Goal: Transaction & Acquisition: Purchase product/service

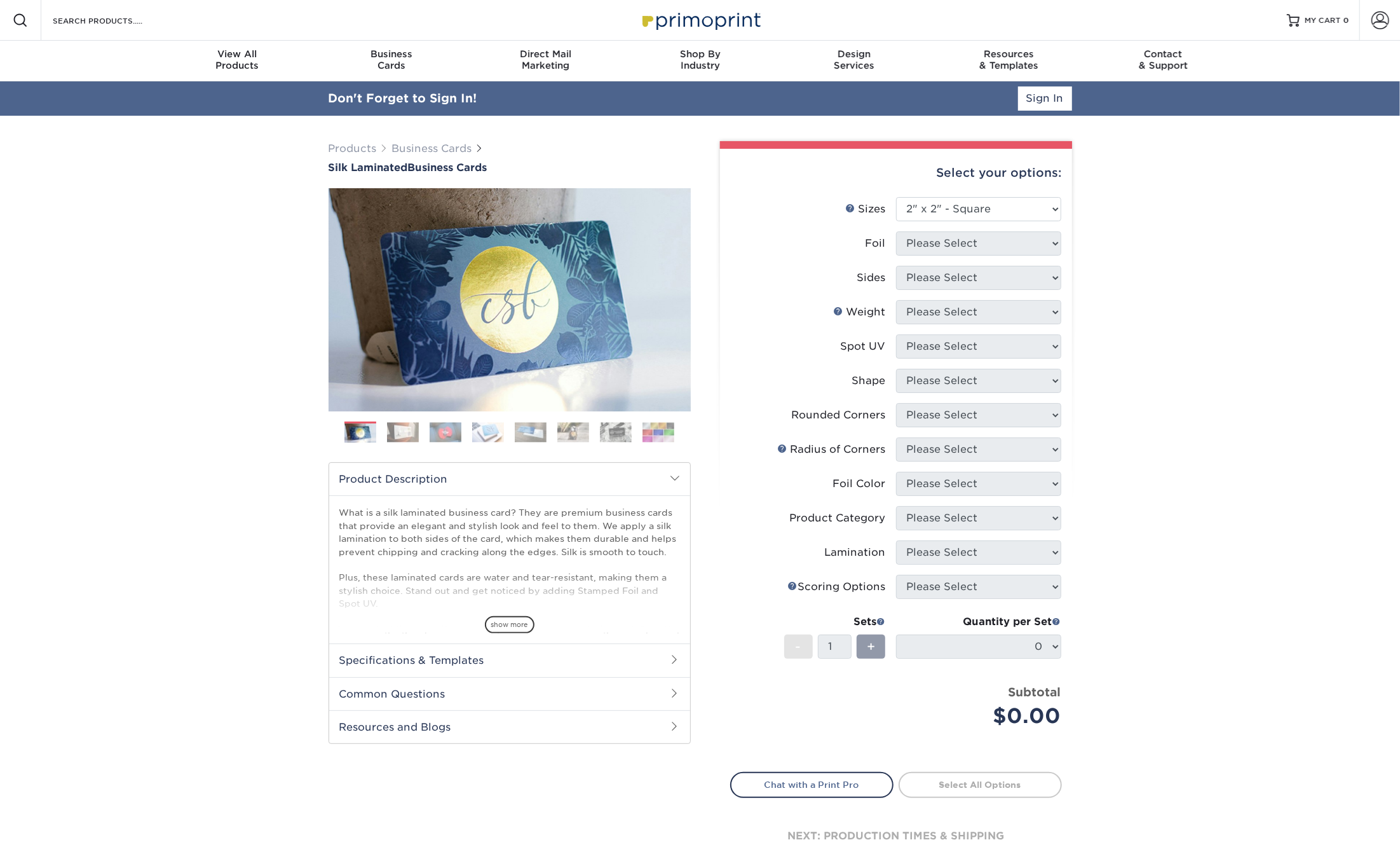
click at [896, 197] on select "Please Select 1.5" x 3.5" - Mini 1.75" x 3.5" - Mini 2" x 2" - Square 2" x 3" -…" at bounding box center [979, 209] width 165 height 24
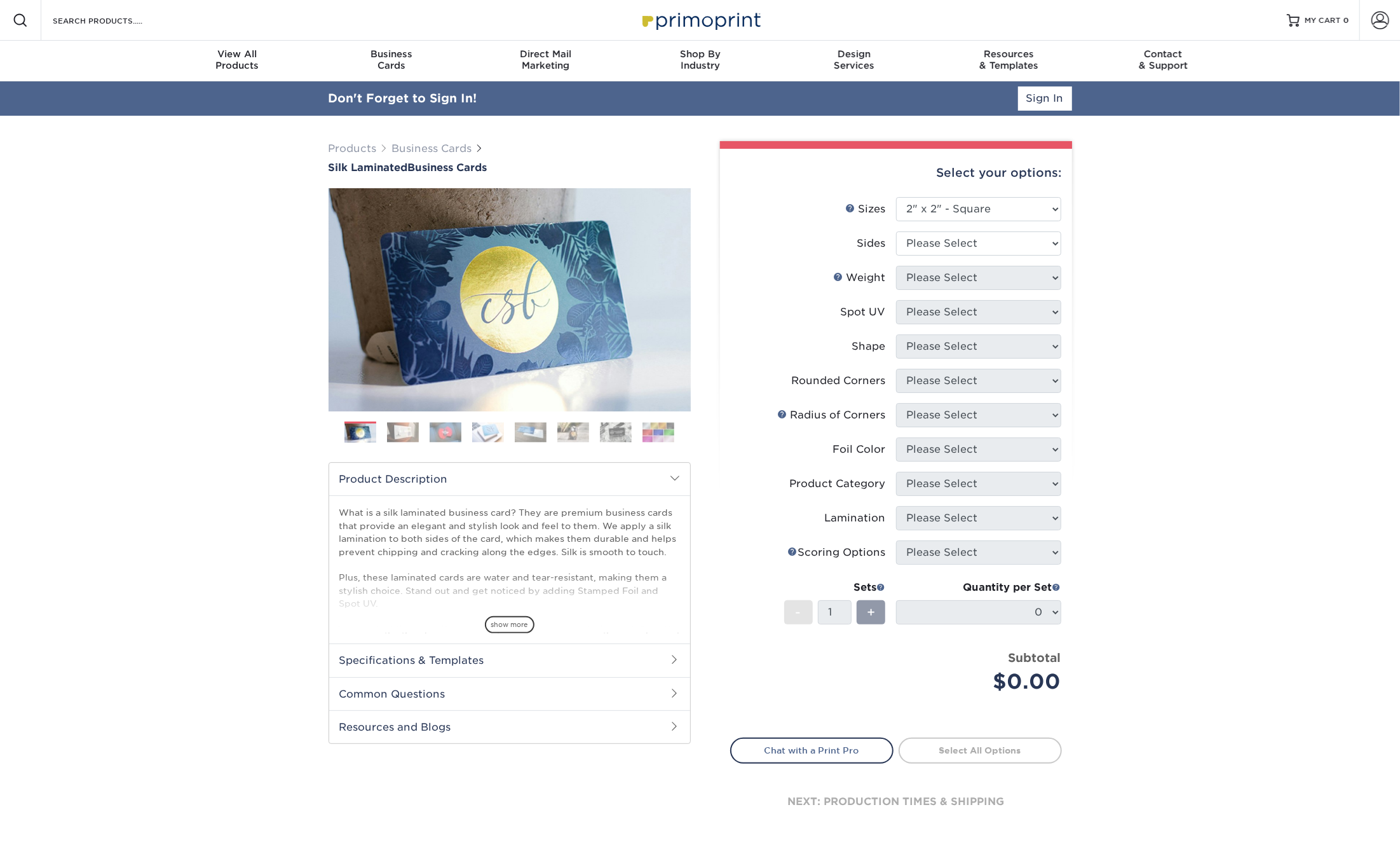
click at [948, 210] on select "Please Select 1.5" x 3.5" - Mini 1.75" x 3.5" - Mini 2" x 2" - Square 2" x 3" -…" at bounding box center [979, 209] width 165 height 24
select select "2.00x3.50"
click at [896, 197] on select "Please Select 1.5" x 3.5" - Mini 1.75" x 3.5" - Mini 2" x 2" - Square 2" x 3" -…" at bounding box center [979, 209] width 165 height 24
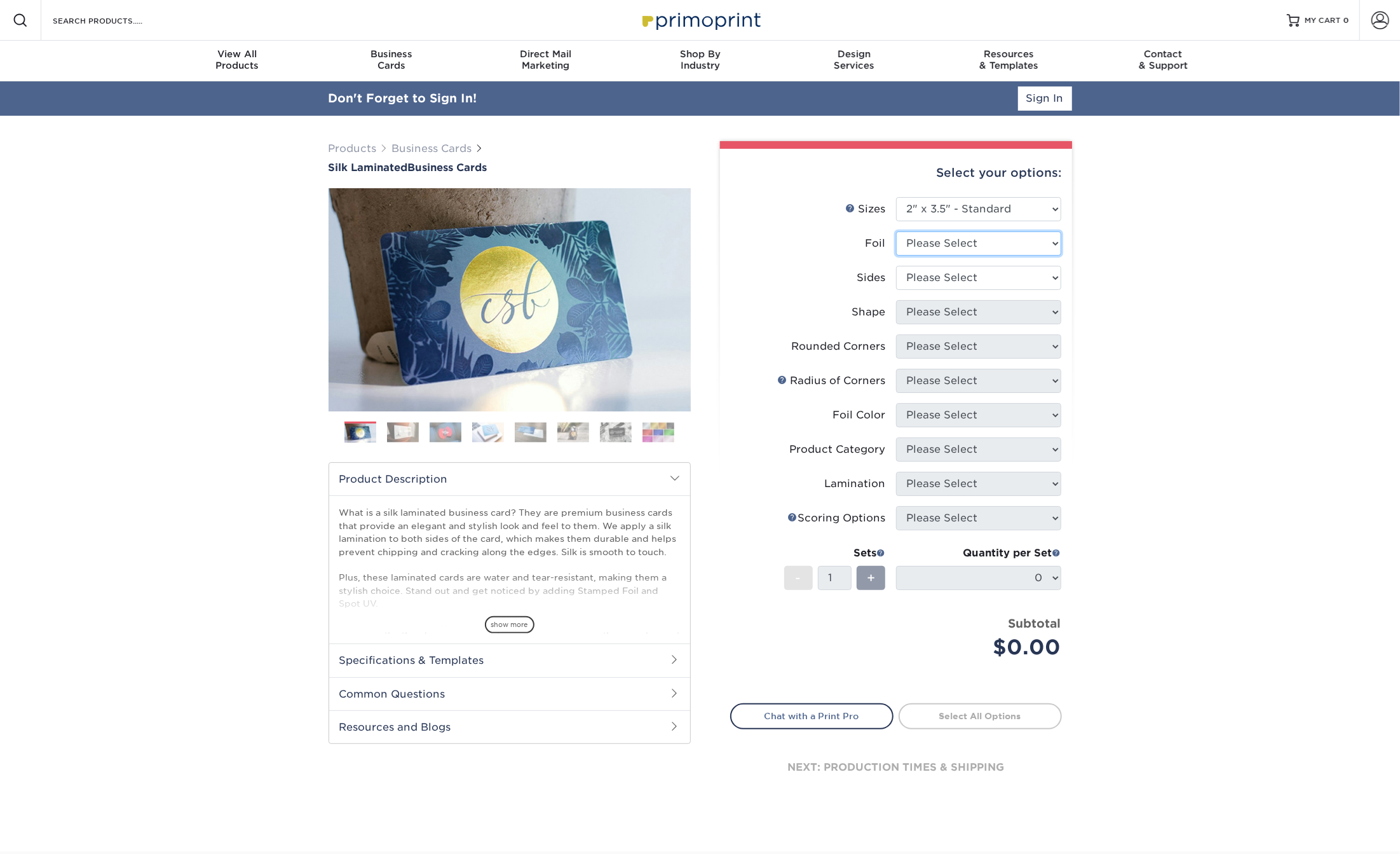
click at [948, 241] on select "Please Select Yes No" at bounding box center [979, 243] width 165 height 24
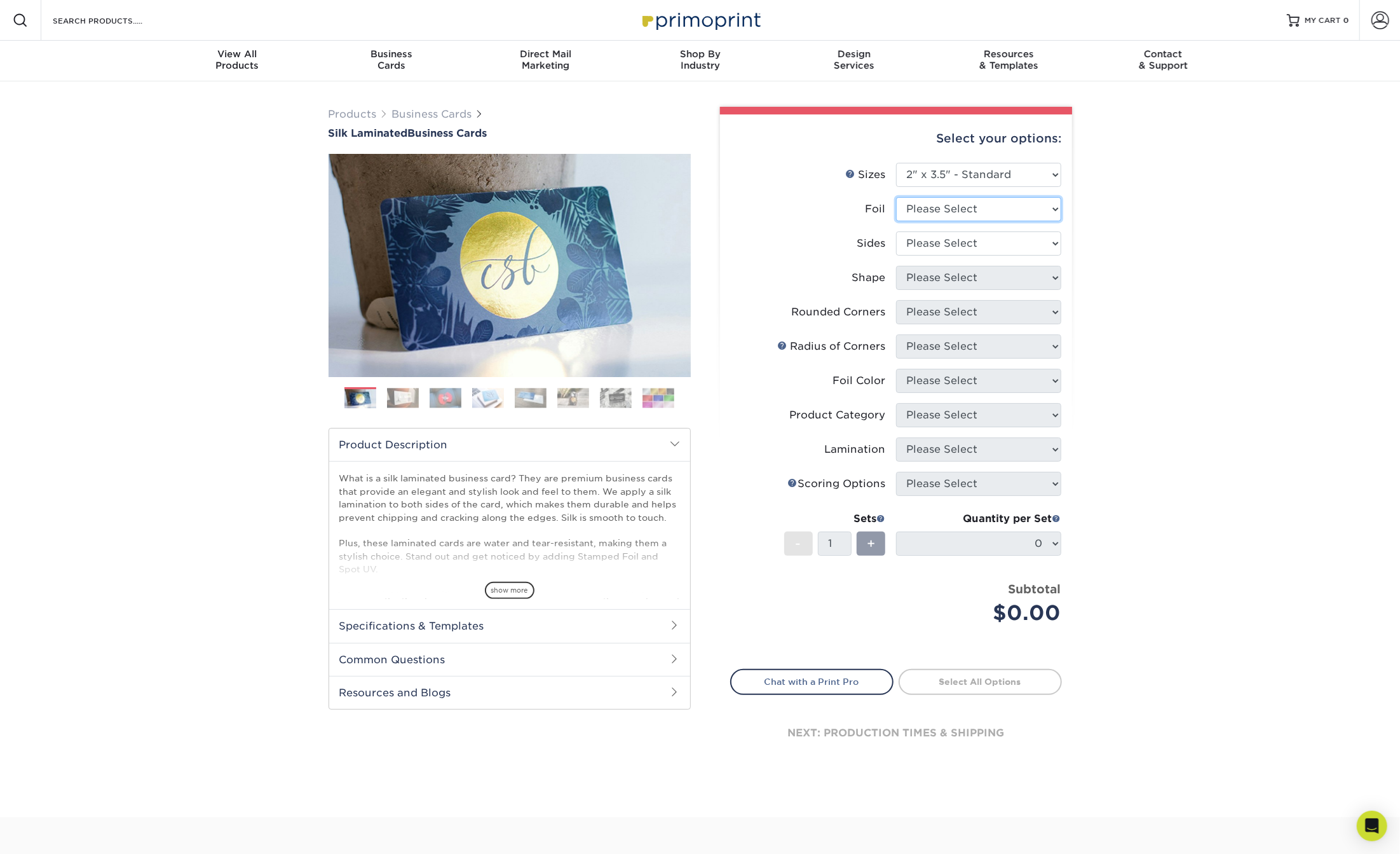
select select "0"
click at [896, 197] on select "Please Select Yes No" at bounding box center [979, 209] width 165 height 24
click at [936, 236] on select "Please Select Print Both Sides Print Front Only" at bounding box center [979, 243] width 165 height 24
select select "13abbda7-1d64-4f25-8bb2-c179b224825d"
click at [896, 231] on select "Please Select Print Both Sides Print Front Only" at bounding box center [979, 243] width 165 height 24
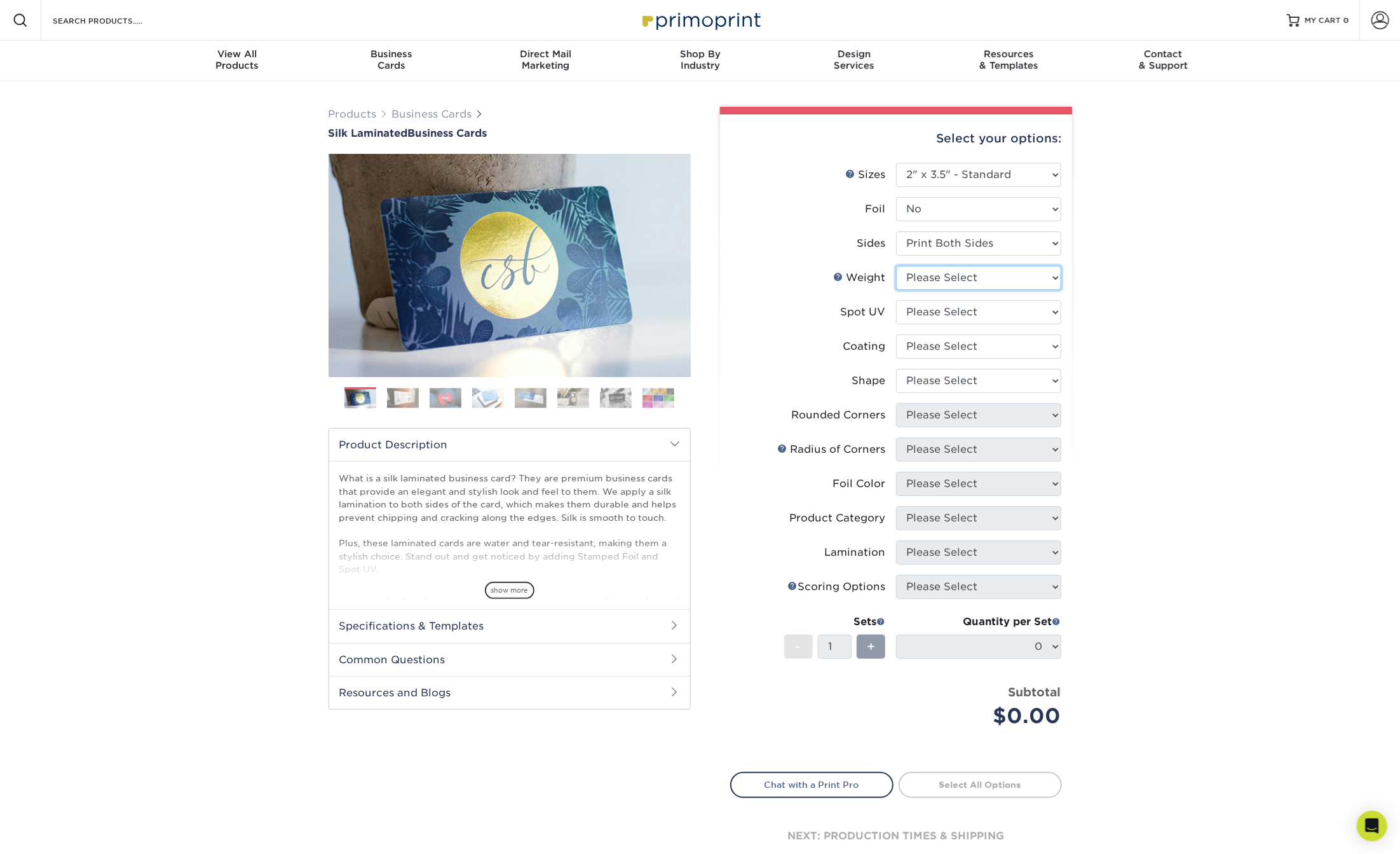
click at [933, 281] on select "Please Select 16PT" at bounding box center [979, 277] width 165 height 24
select select "16PT"
click at [896, 265] on select "Please Select 16PT" at bounding box center [979, 277] width 165 height 24
click at [931, 316] on select "Please Select No Spot UV Front and Back (Both Sides) Front Only Back Only" at bounding box center [979, 312] width 165 height 24
select select "3"
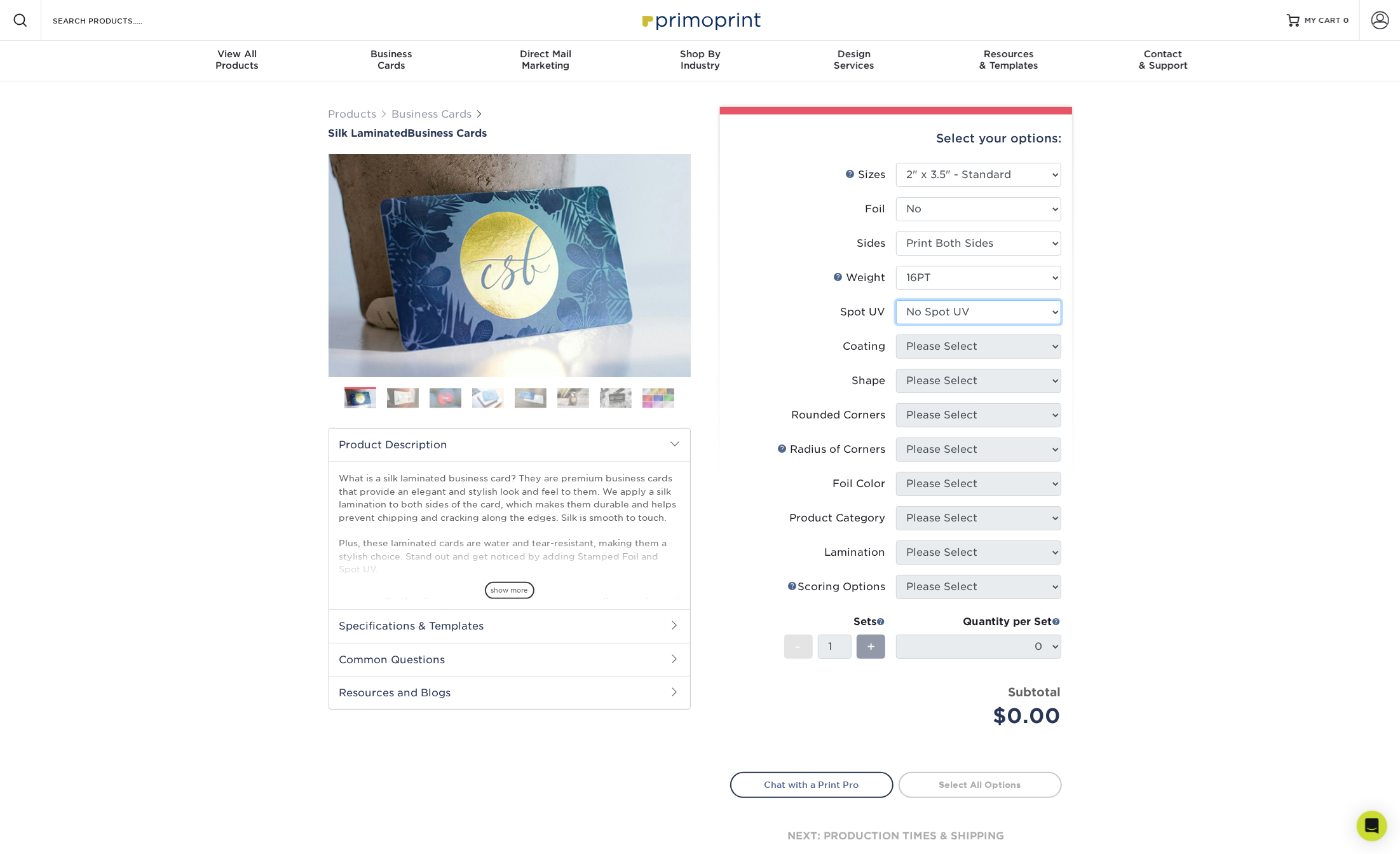
click at [896, 300] on select "Please Select No Spot UV Front and Back (Both Sides) Front Only Back Only" at bounding box center [979, 312] width 165 height 24
click at [930, 341] on select at bounding box center [979, 346] width 165 height 24
select select "3e7618de-abca-4bda-9f97-8b9129e913d8"
click at [896, 334] on select at bounding box center [979, 346] width 165 height 24
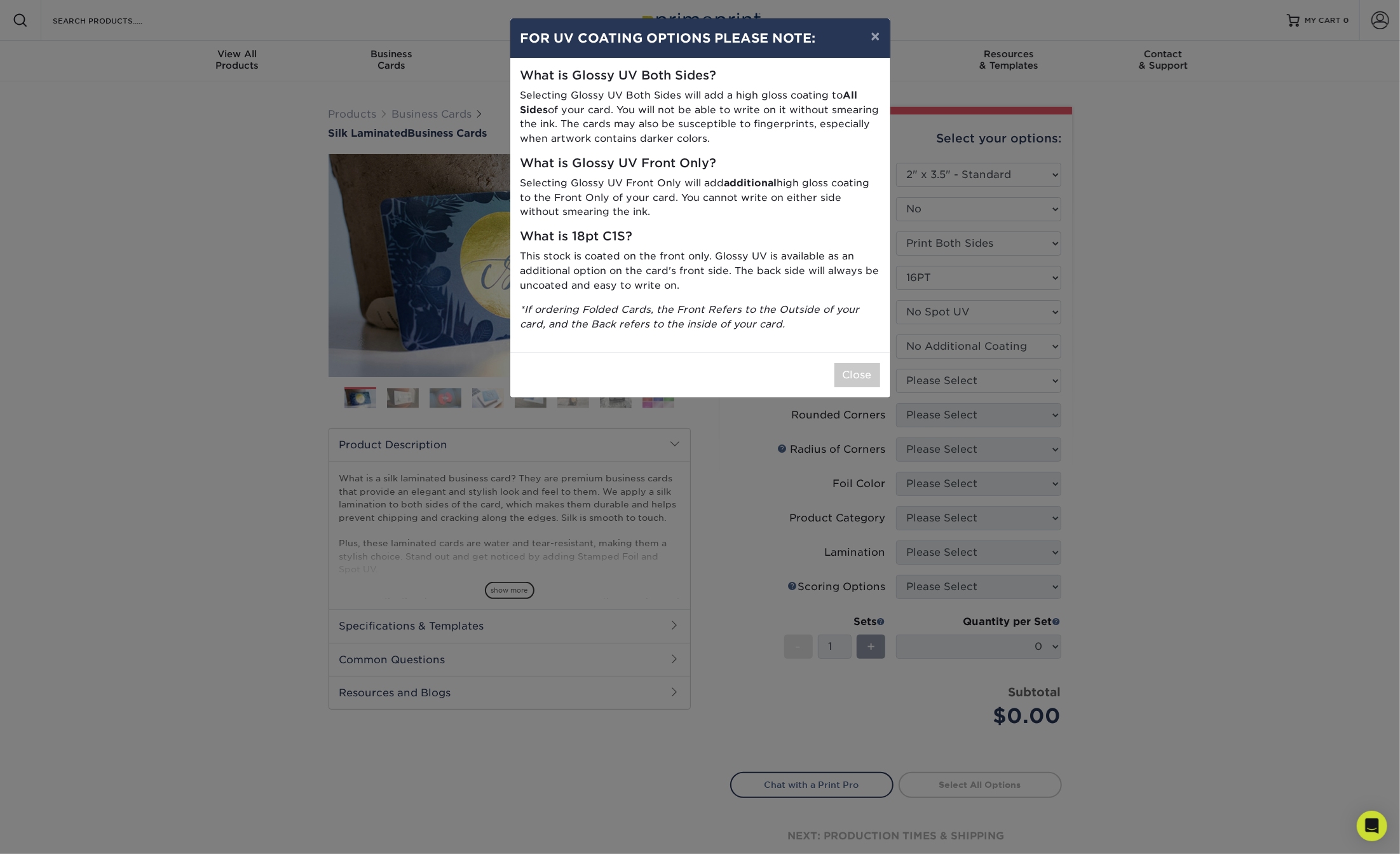
click at [929, 384] on div "× FOR UV COATING OPTIONS PLEASE NOTE: What is Glossy UV Both Sides? Selecting G…" at bounding box center [700, 427] width 1400 height 854
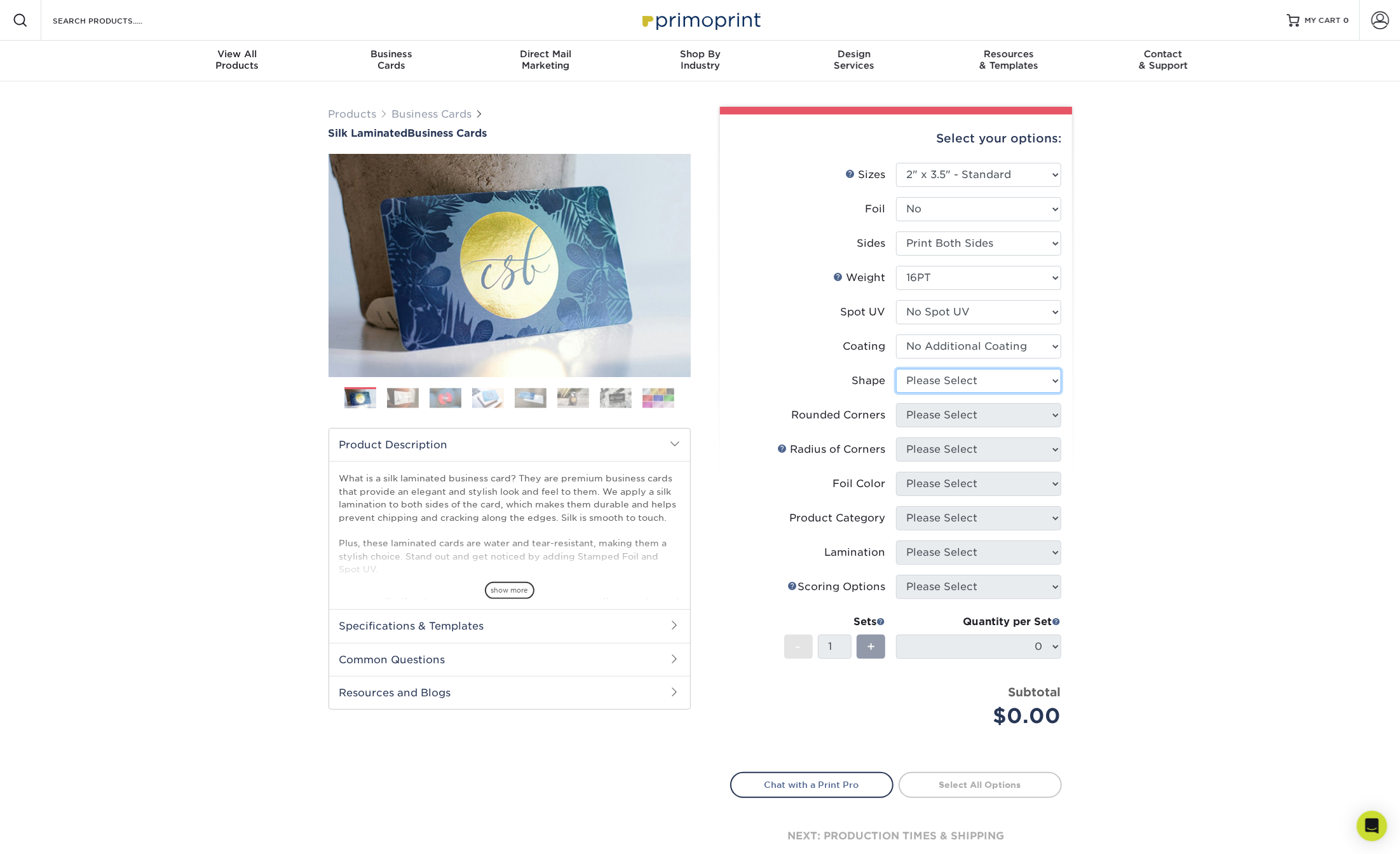
click at [946, 377] on select "Please Select Standard Oval" at bounding box center [979, 380] width 165 height 24
select select "standard"
click at [896, 368] on select "Please Select Standard Oval" at bounding box center [979, 380] width 165 height 24
click at [936, 413] on select "Please Select Yes - Round 2 Corners Yes - Round 4 Corners No" at bounding box center [979, 415] width 165 height 24
select select "0"
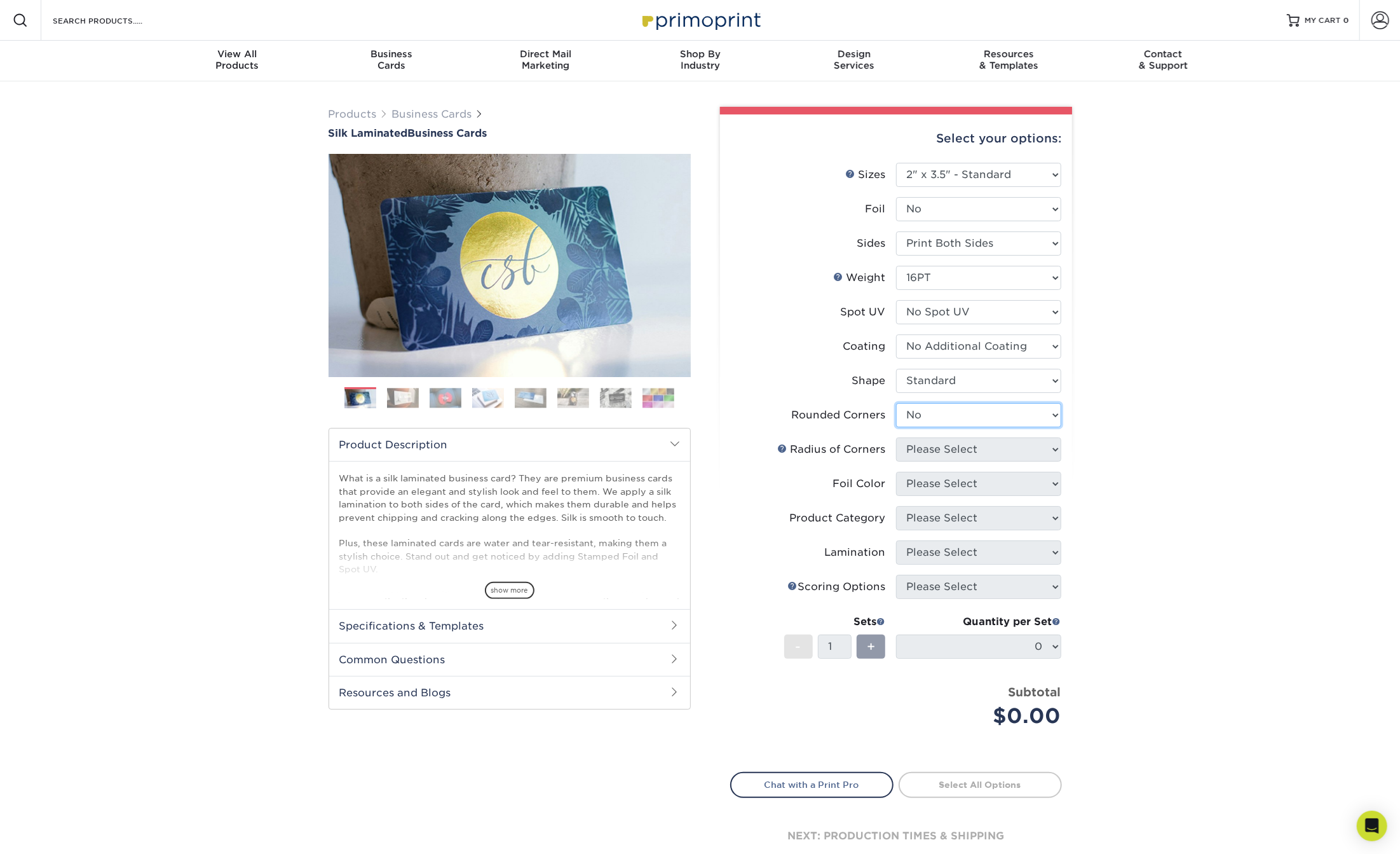
click at [896, 403] on select "Please Select Yes - Round 2 Corners Yes - Round 4 Corners No" at bounding box center [979, 415] width 165 height 24
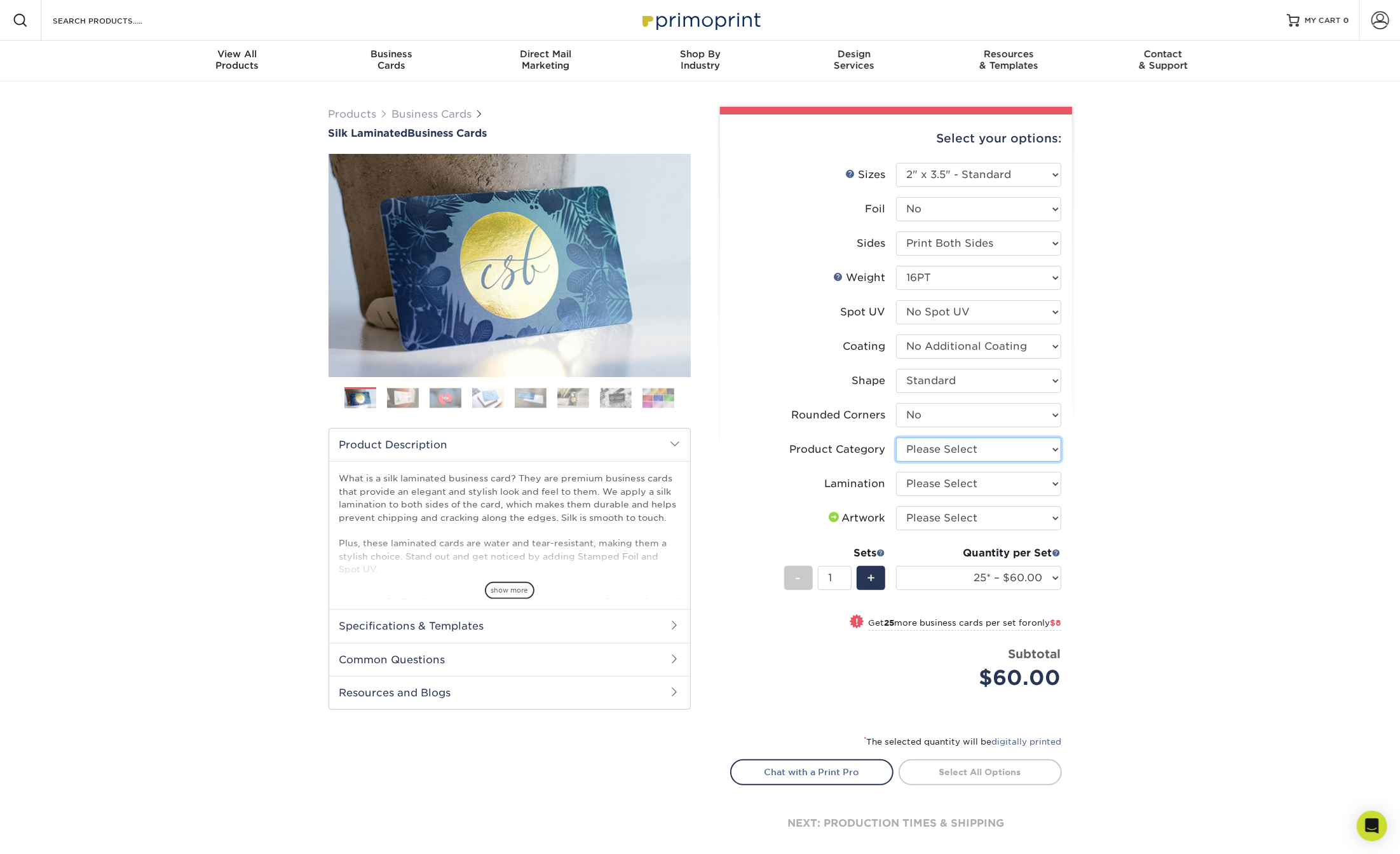
click at [936, 449] on select "Please Select Business Cards" at bounding box center [979, 449] width 165 height 24
select select "3b5148f1-0588-4f88-a218-97bcfdce65c1"
click at [896, 437] on select "Please Select Business Cards" at bounding box center [979, 449] width 165 height 24
click at [931, 494] on select "Please Select Silk" at bounding box center [979, 483] width 165 height 24
select select "ccacb42f-45f7-42d3-bbd3-7c8421cf37f0"
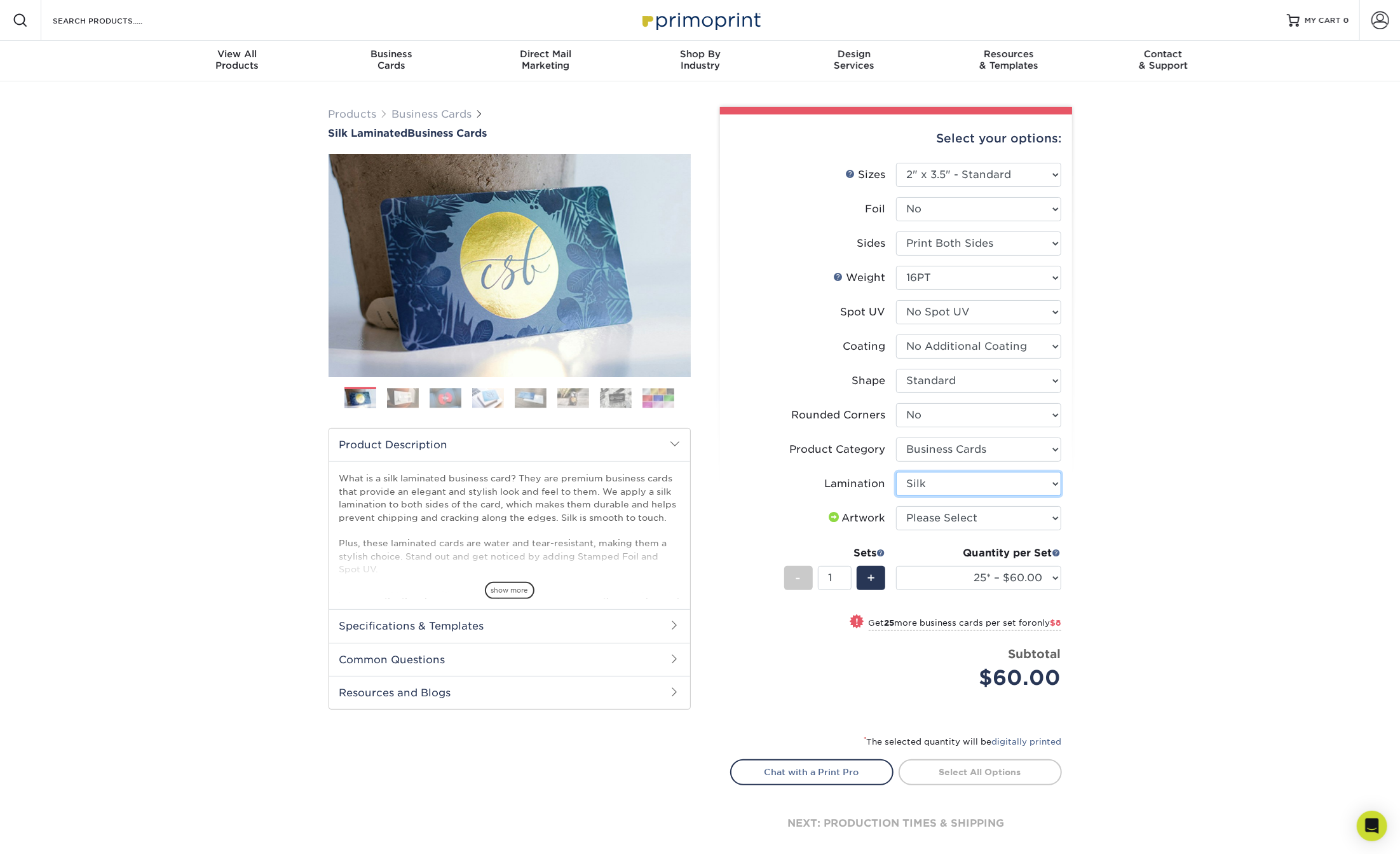
click at [896, 471] on select "Please Select Silk" at bounding box center [979, 483] width 165 height 24
click at [929, 510] on select "Please Select I will upload files I need a design - $100" at bounding box center [979, 518] width 165 height 24
select select "upload"
click at [896, 506] on select "Please Select I will upload files I need a design - $100" at bounding box center [979, 518] width 165 height 24
click at [960, 766] on link "Proceed to Shipping" at bounding box center [981, 770] width 163 height 23
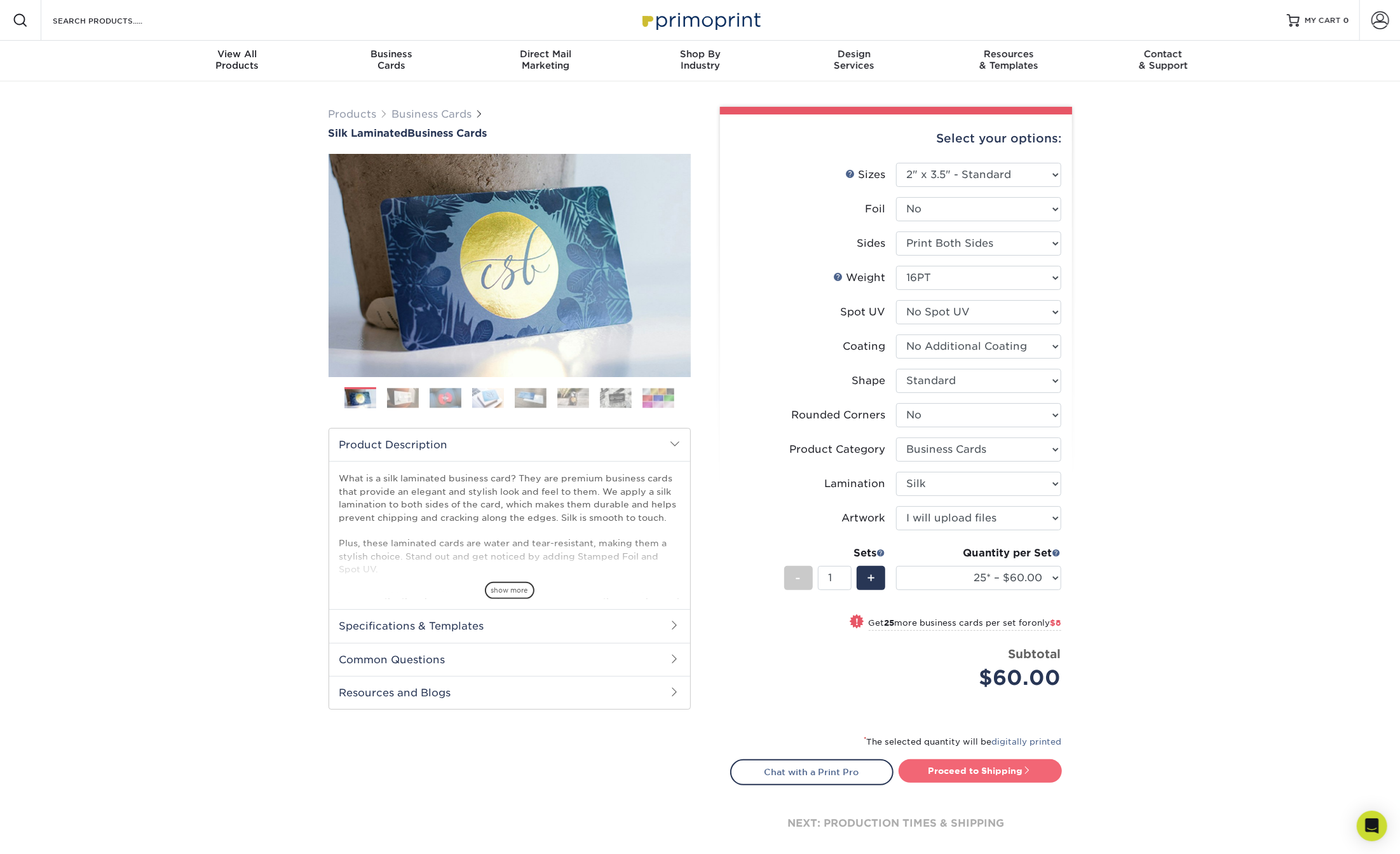
type input "Set 1"
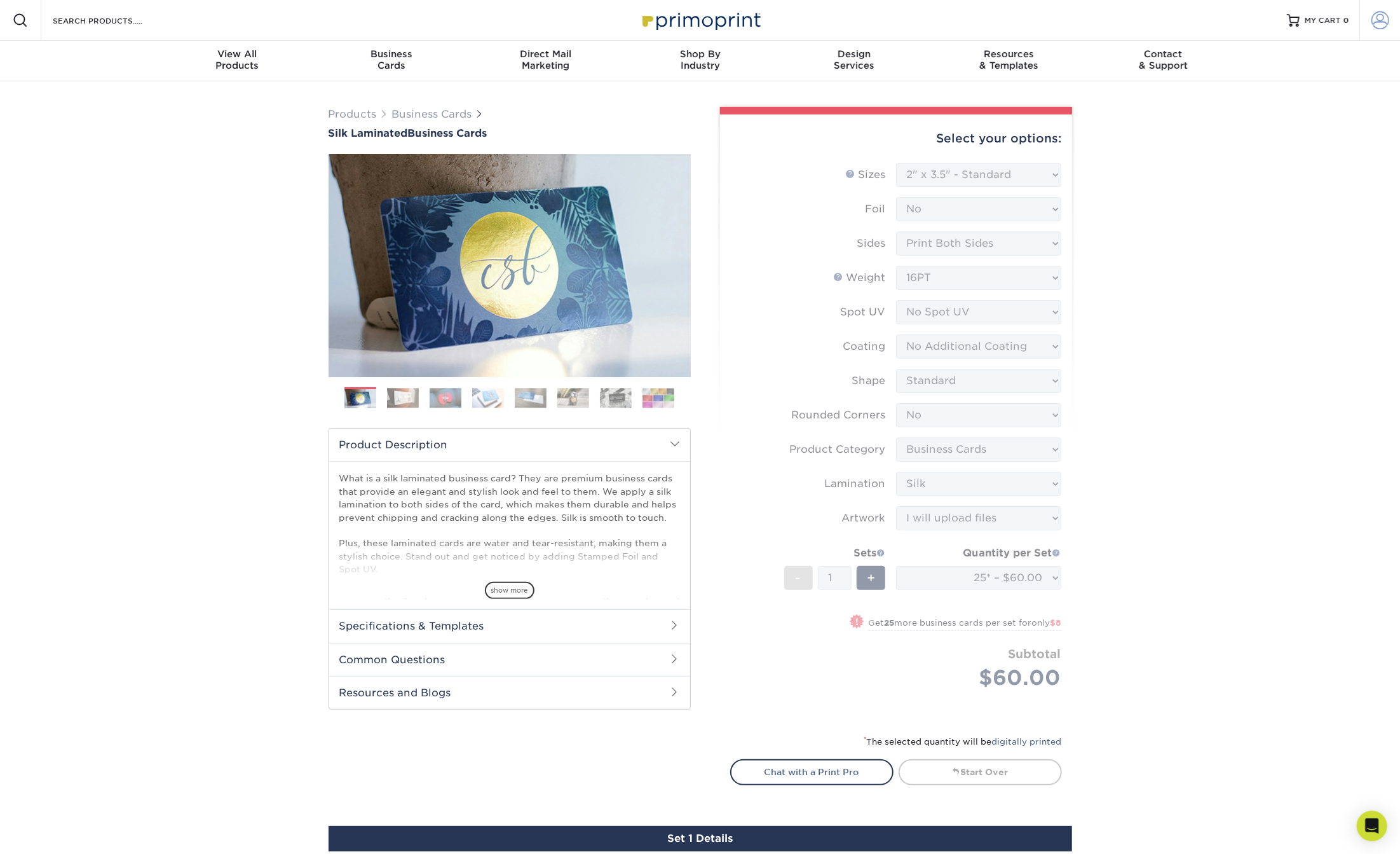
click at [1376, 26] on span at bounding box center [1380, 20] width 18 height 18
click at [1179, 397] on div "Products Business Cards Silk Laminated Business Cards Previous Next" at bounding box center [700, 663] width 1400 height 1164
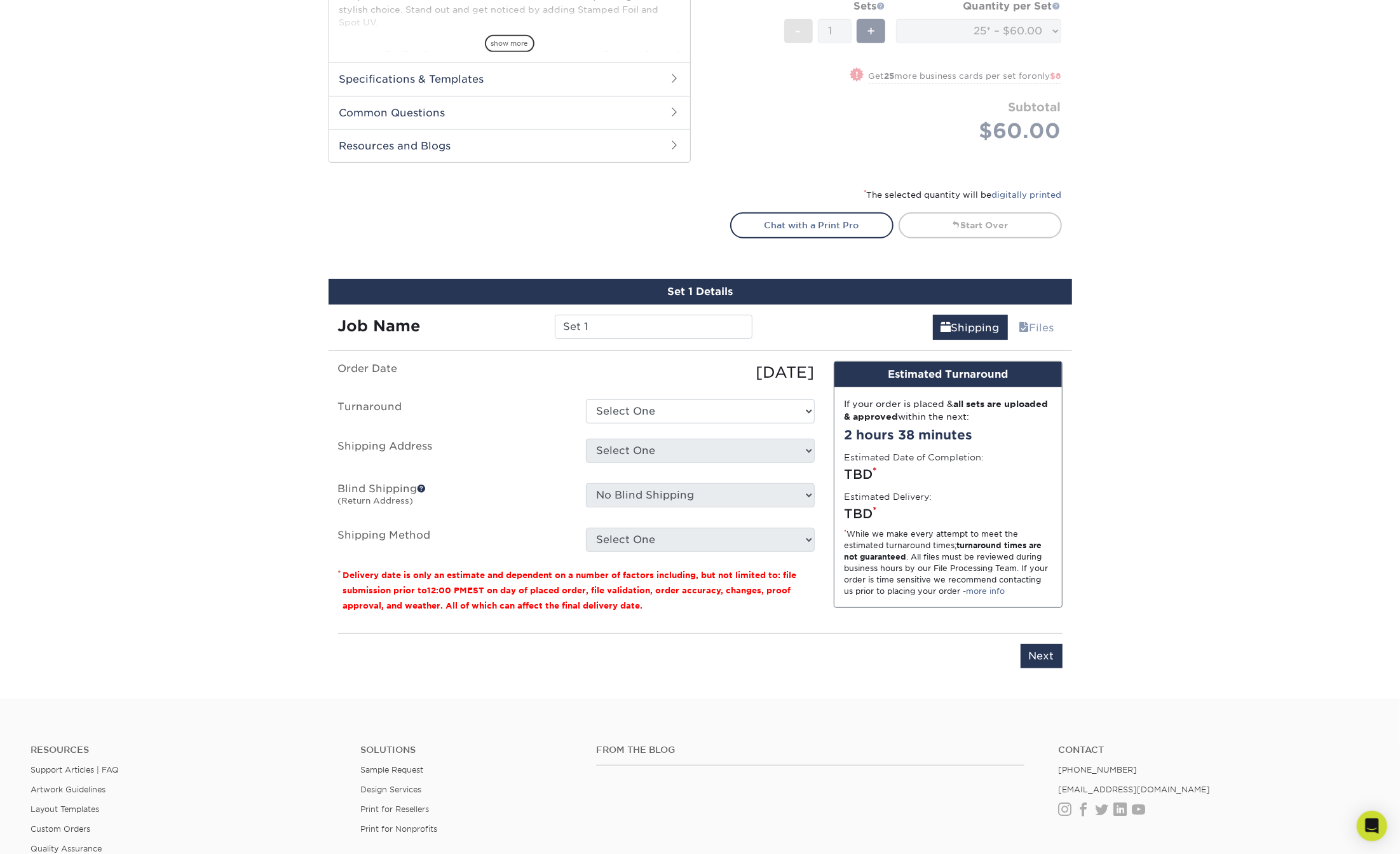
scroll to position [614, 0]
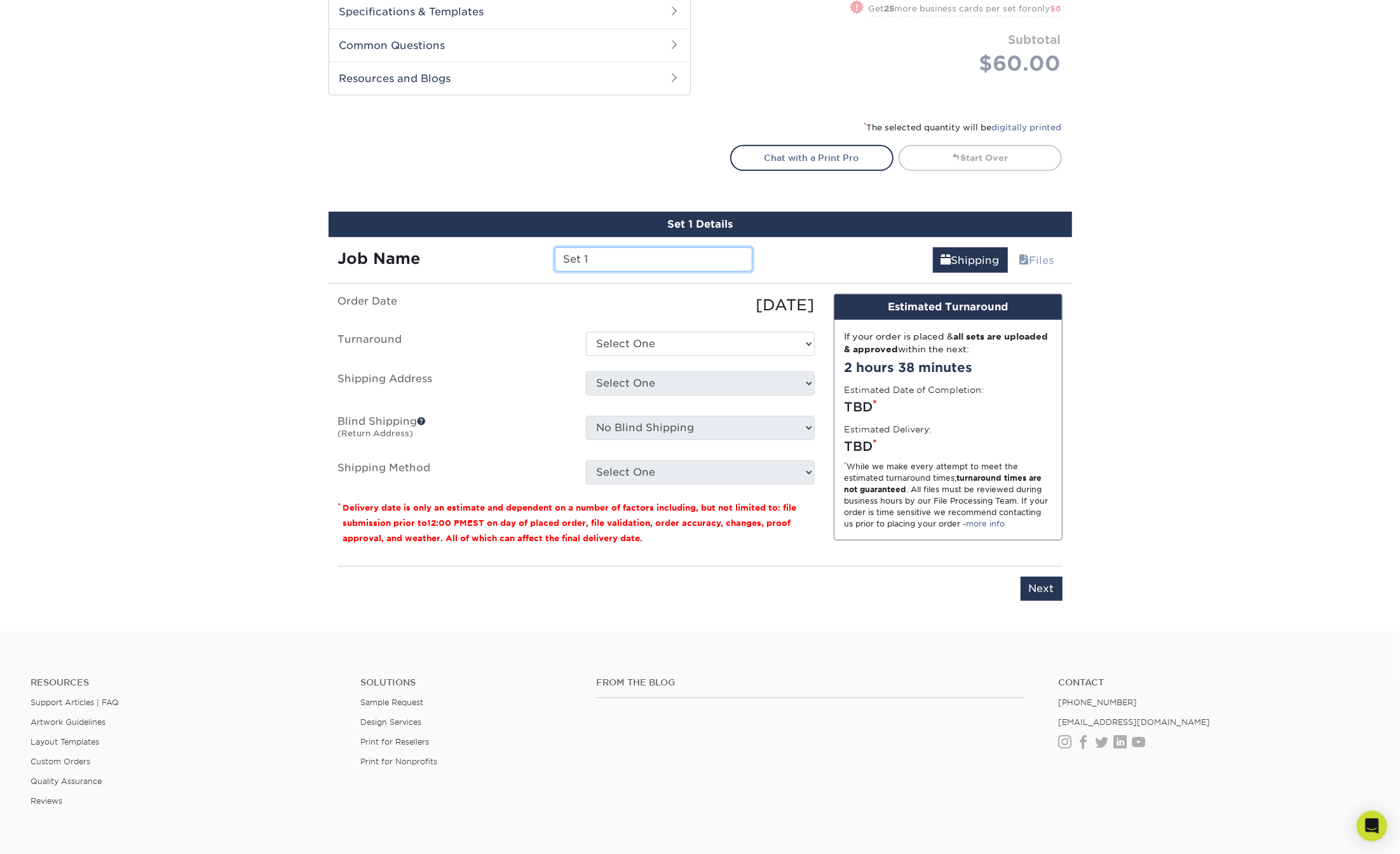
click at [626, 254] on input "Set 1" at bounding box center [653, 259] width 197 height 24
click at [632, 339] on select "Select One 2-4 Business Days 2 Day Next Business Day" at bounding box center [700, 344] width 229 height 24
select select "ee472c9a-5835-4593-a94e-d61c6841af3d"
click at [586, 332] on select "Select One 2-4 Business Days 2 Day Next Business Day" at bounding box center [700, 344] width 229 height 24
click at [650, 384] on select "Select One + Add New Address - Login" at bounding box center [700, 383] width 229 height 24
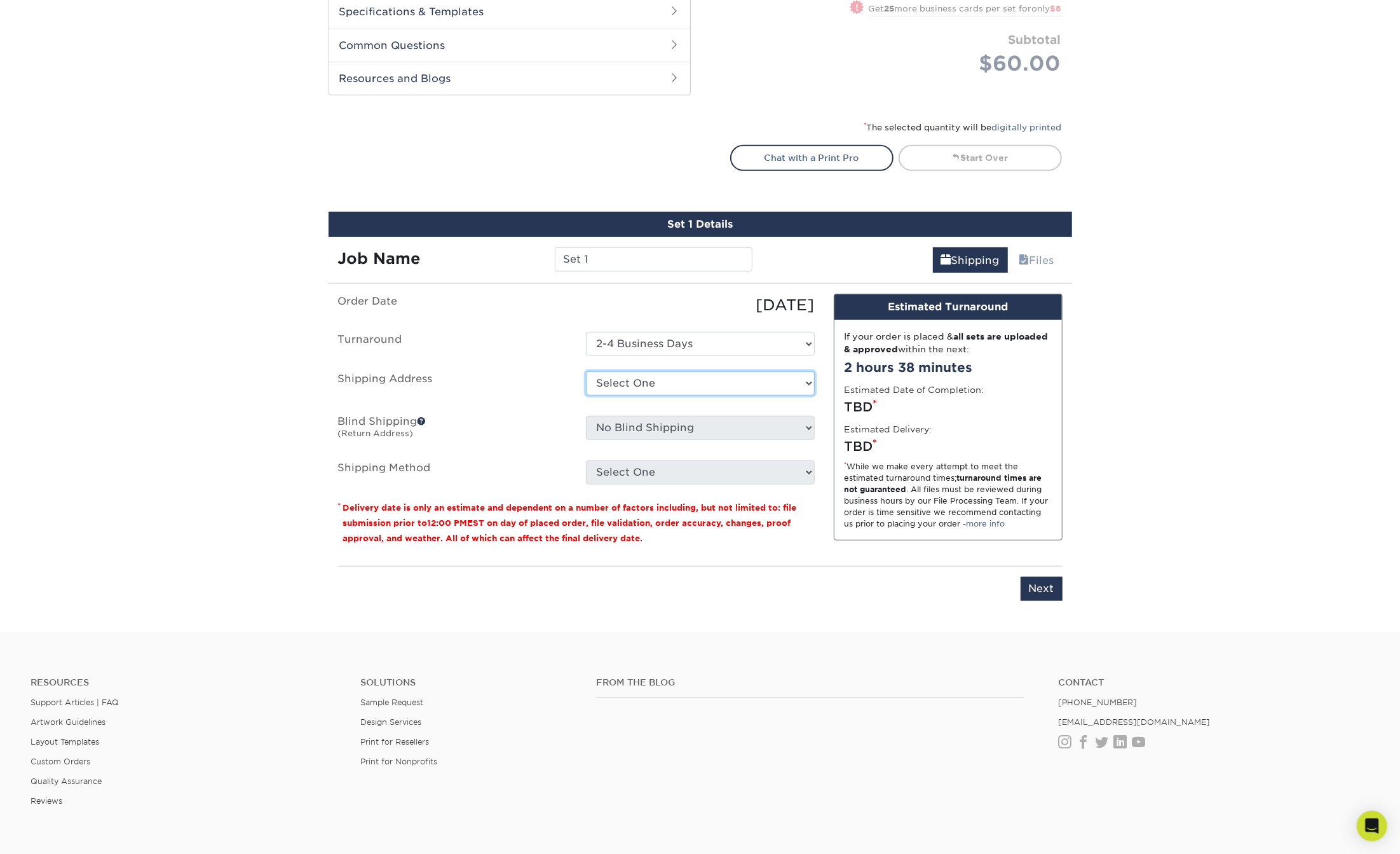
select select "newaddress"
click at [586, 371] on select "Select One + Add New Address - Login" at bounding box center [700, 383] width 229 height 24
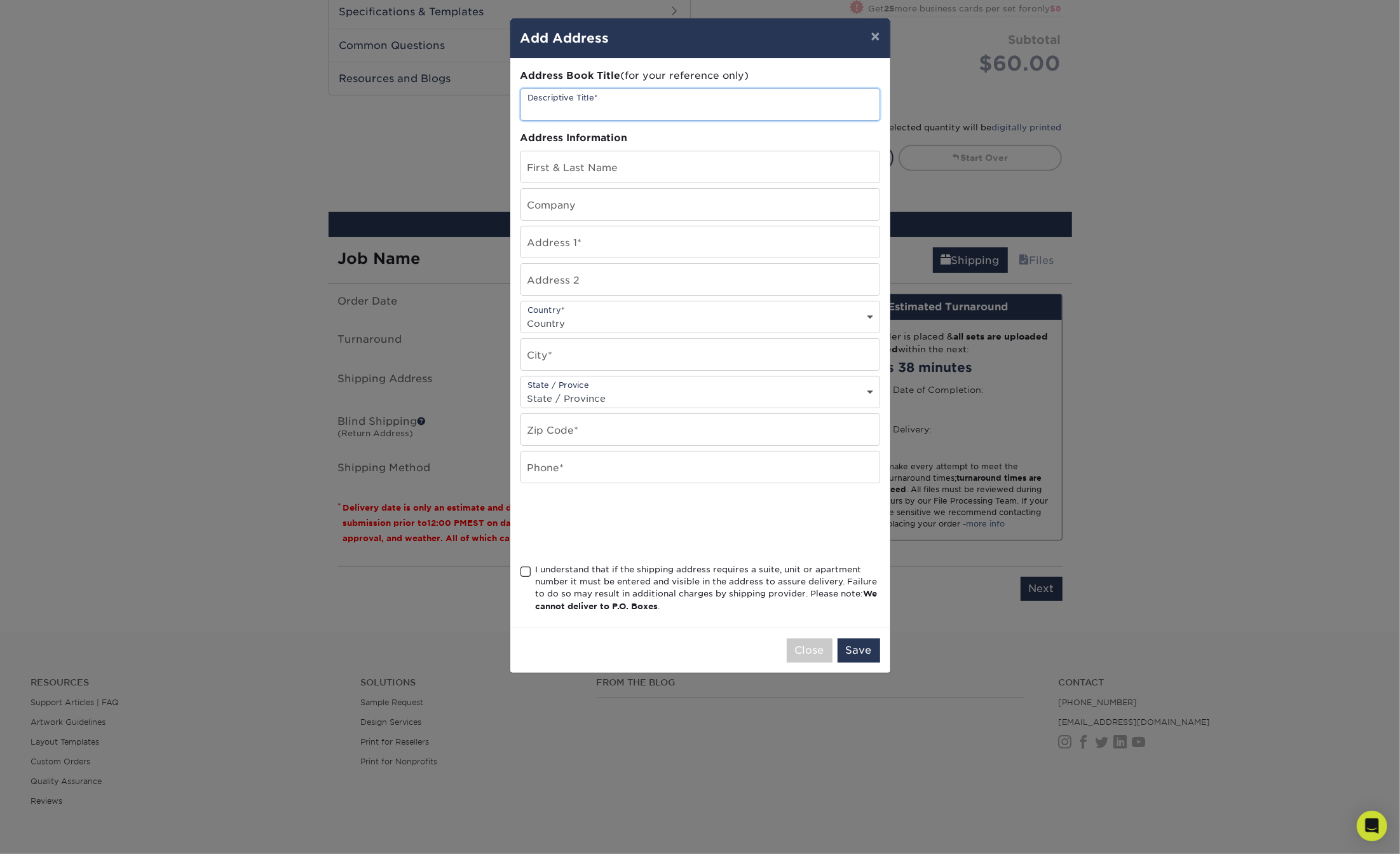
click at [632, 105] on input "text" at bounding box center [700, 105] width 358 height 31
type input "k"
click at [629, 163] on input "text" at bounding box center [700, 167] width 358 height 31
type input "ally [PERSON_NAME]"
type input "[STREET_ADDRESS]"
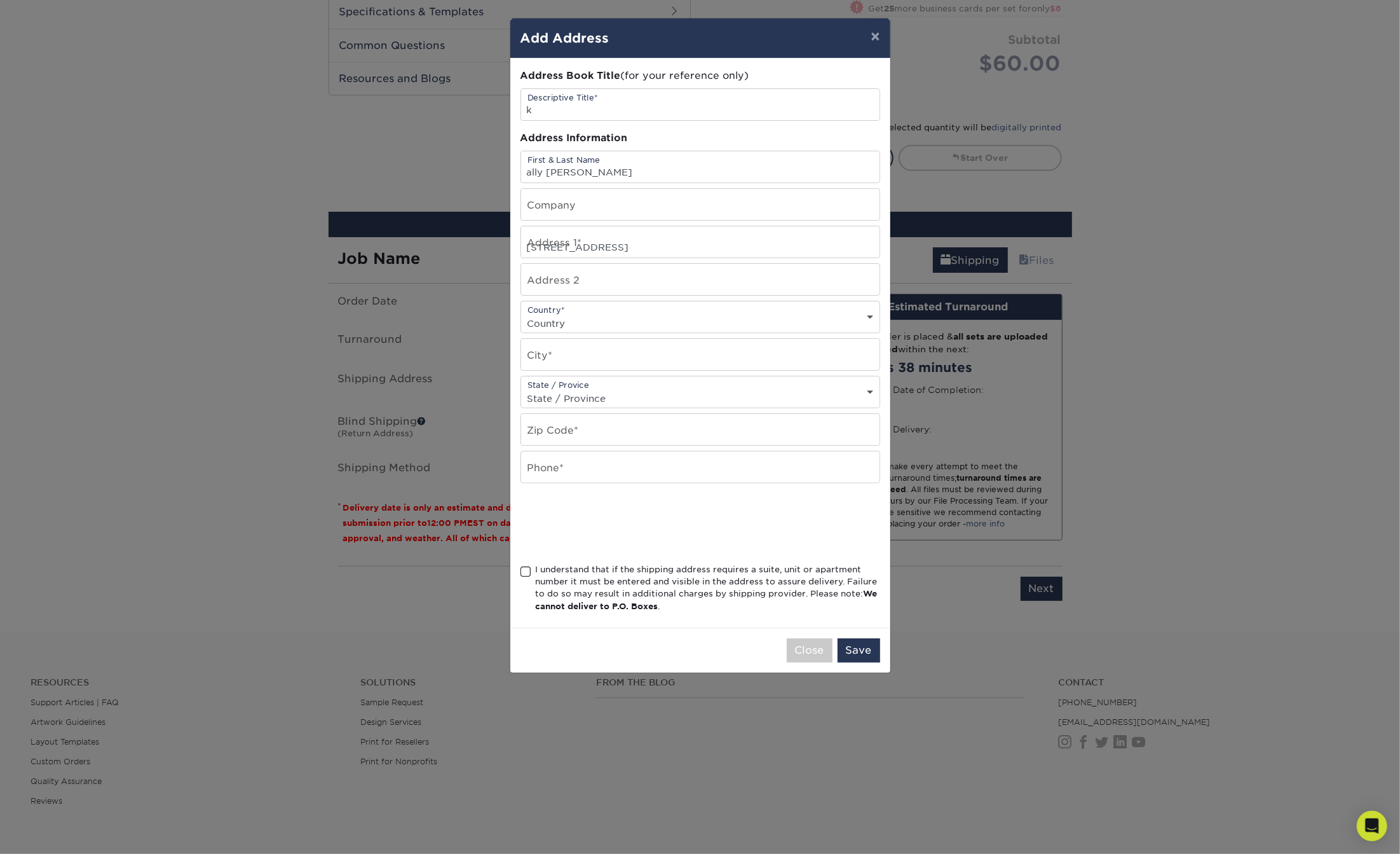
select select "US"
type input "[GEOGRAPHIC_DATA]"
select select "MI"
type input "49464"
type input "6166106709"
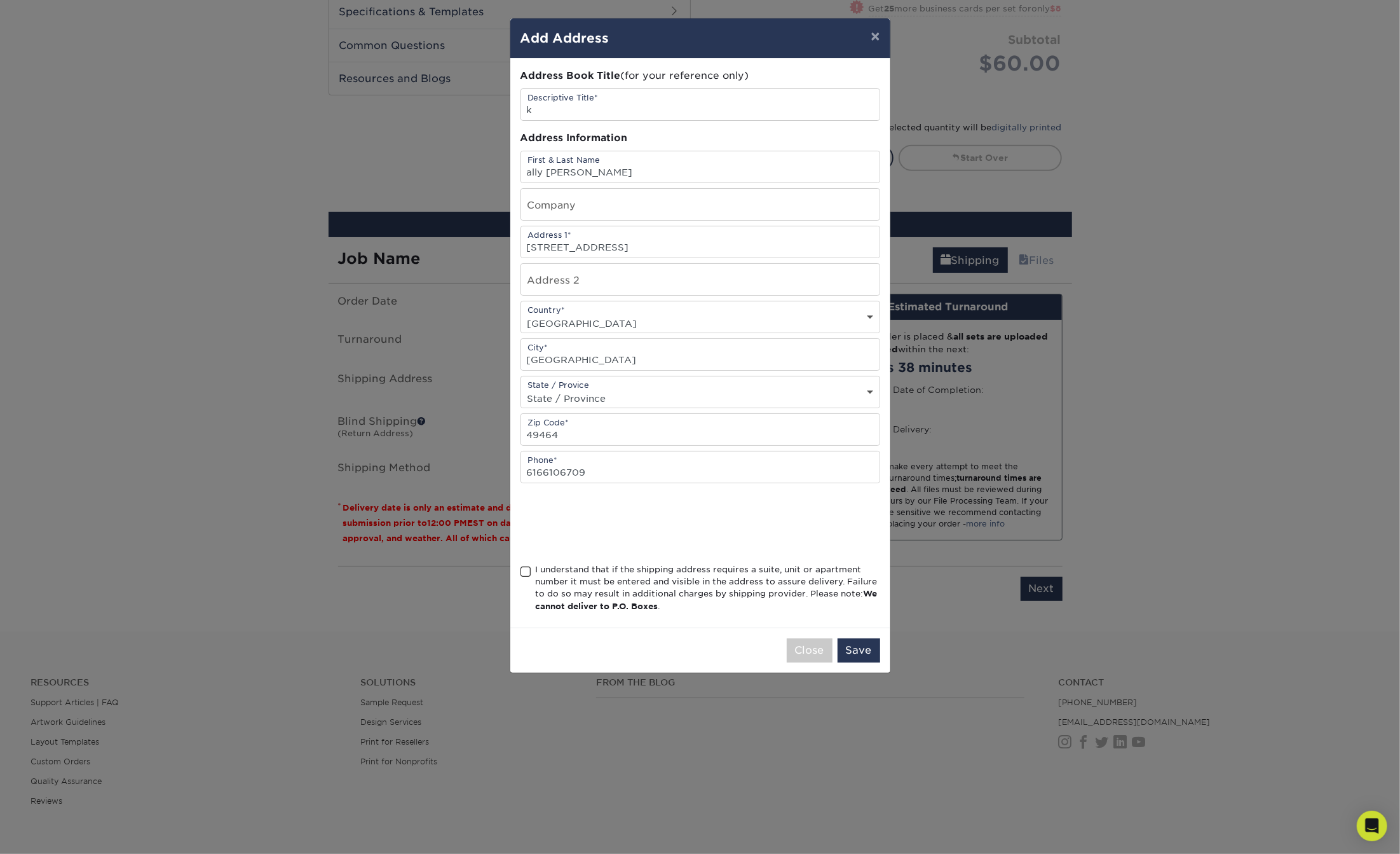
click at [588, 556] on div "Address Book Title (for your reference only) Descriptive Title* k Address Infor…" at bounding box center [700, 343] width 360 height 549
click at [729, 562] on div "Address Book Title (for your reference only) Descriptive Title* k Address Infor…" at bounding box center [700, 343] width 360 height 549
click at [737, 572] on div "I understand that if the shipping address requires a suite, unit or apartment n…" at bounding box center [708, 588] width 344 height 49
click at [0, 0] on input "I understand that if the shipping address requires a suite, unit or apartment n…" at bounding box center [0, 0] width 0 height 0
click at [857, 653] on button "Save" at bounding box center [859, 650] width 43 height 24
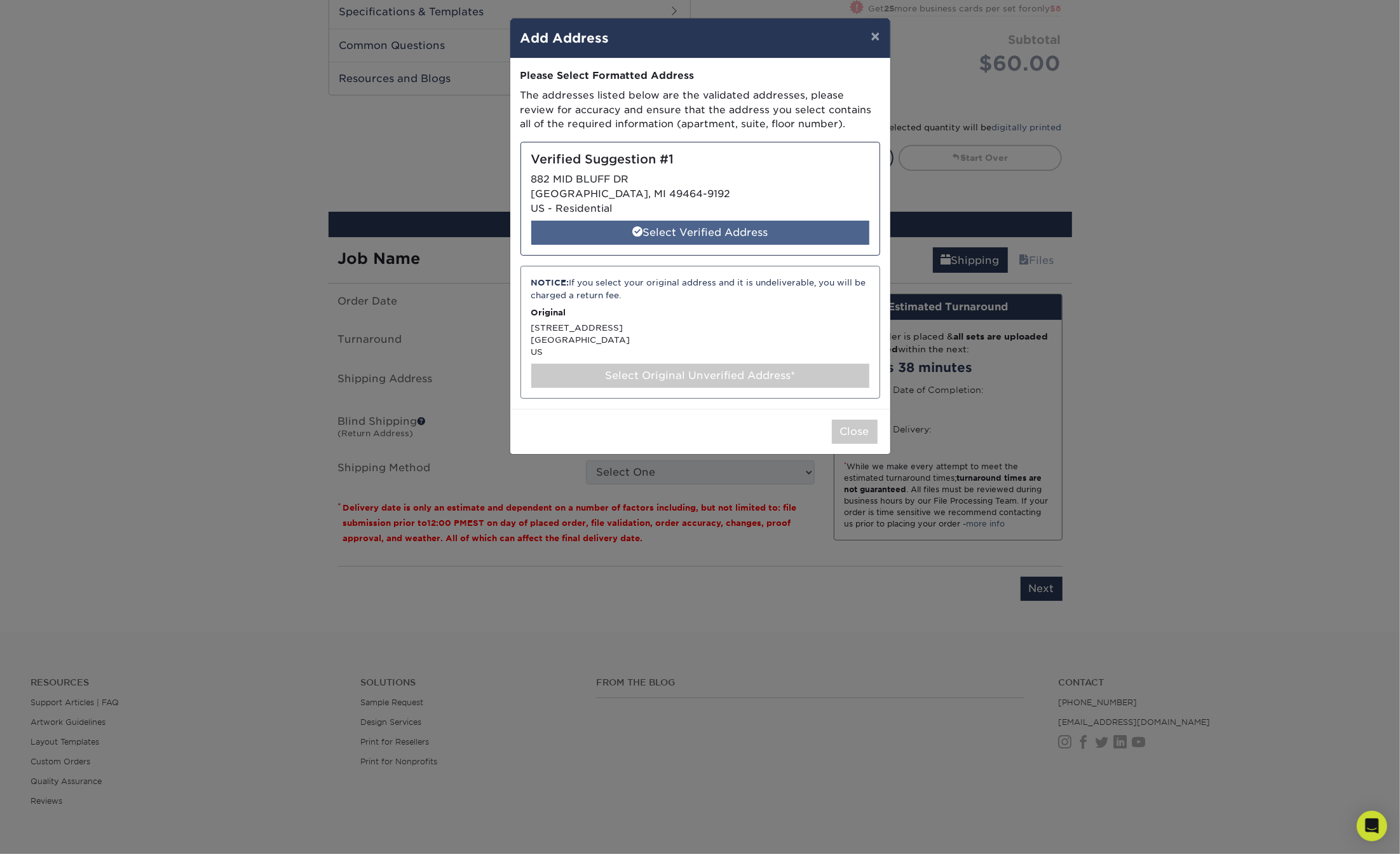
click at [718, 230] on div "Select Verified Address" at bounding box center [701, 232] width 339 height 24
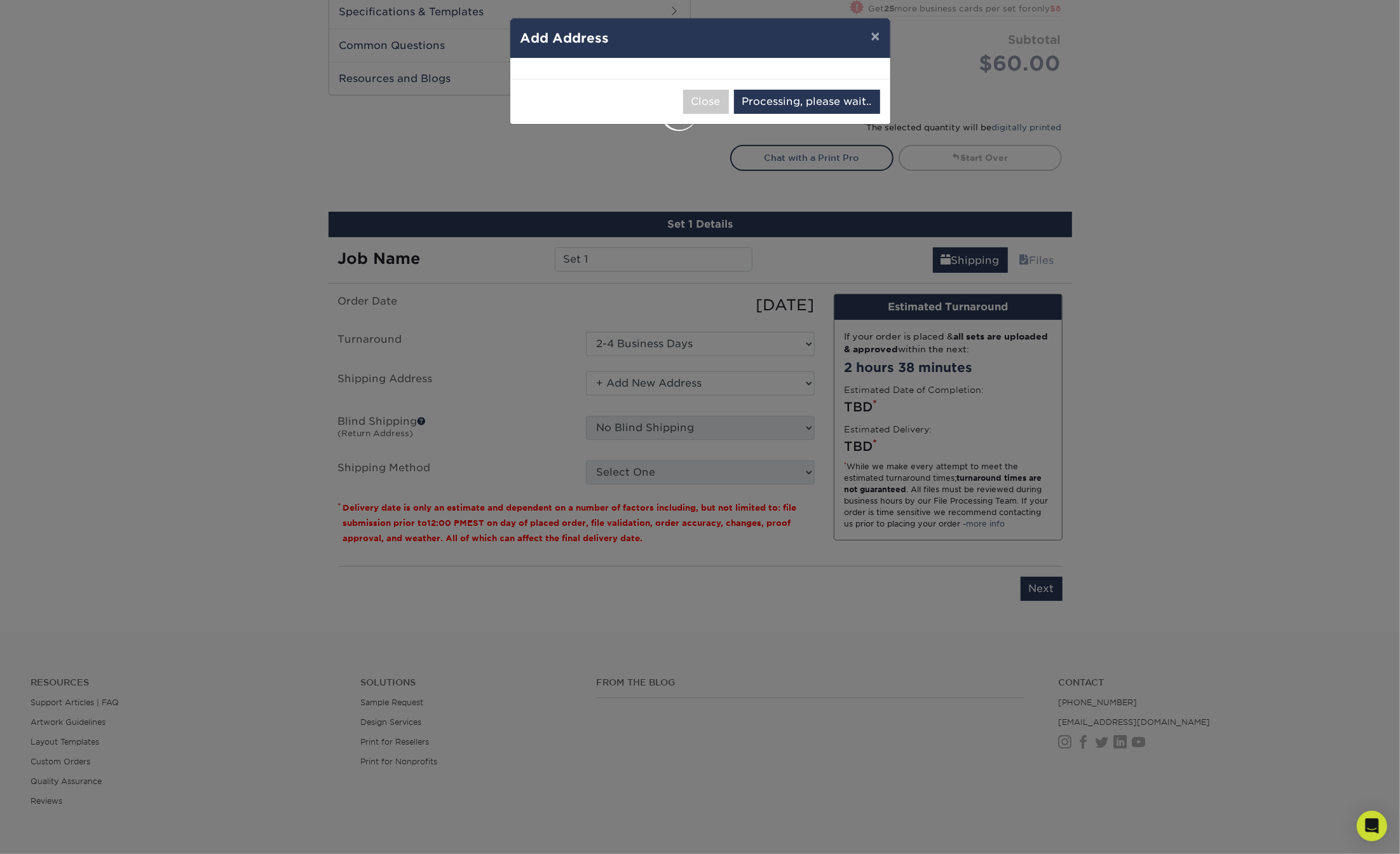
select select "286068"
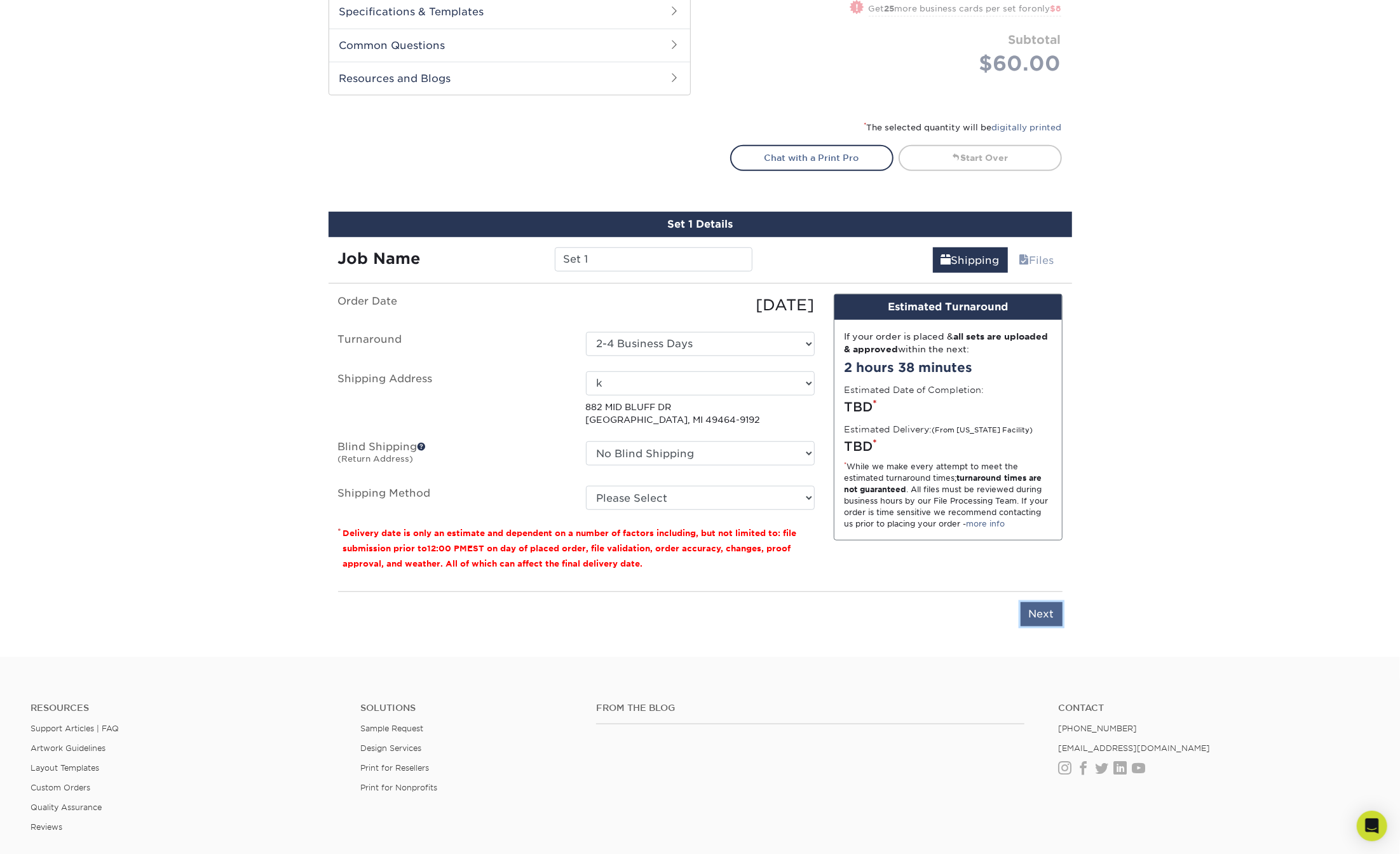
click at [1051, 618] on input "Next" at bounding box center [1041, 614] width 42 height 24
type input "Next"
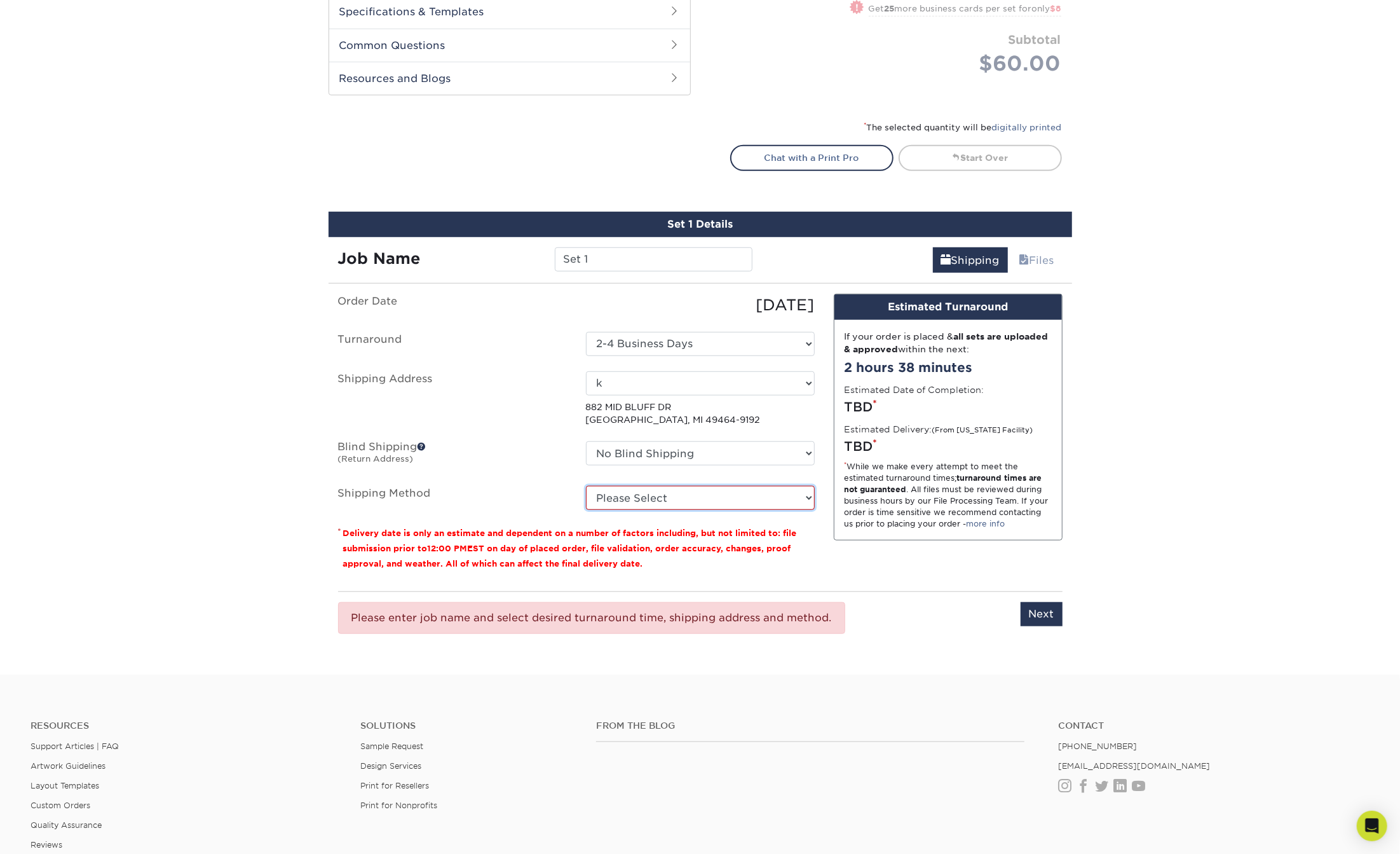
click at [648, 497] on select "Please Select Ground Shipping (+$7.84) 3 Day Shipping Service (+$20.04) 2 Day A…" at bounding box center [700, 498] width 229 height 24
select select "03"
click at [586, 486] on select "Please Select Ground Shipping (+$7.84) 3 Day Shipping Service (+$20.04) 2 Day A…" at bounding box center [700, 498] width 229 height 24
click at [1047, 613] on input "Next" at bounding box center [1041, 614] width 42 height 24
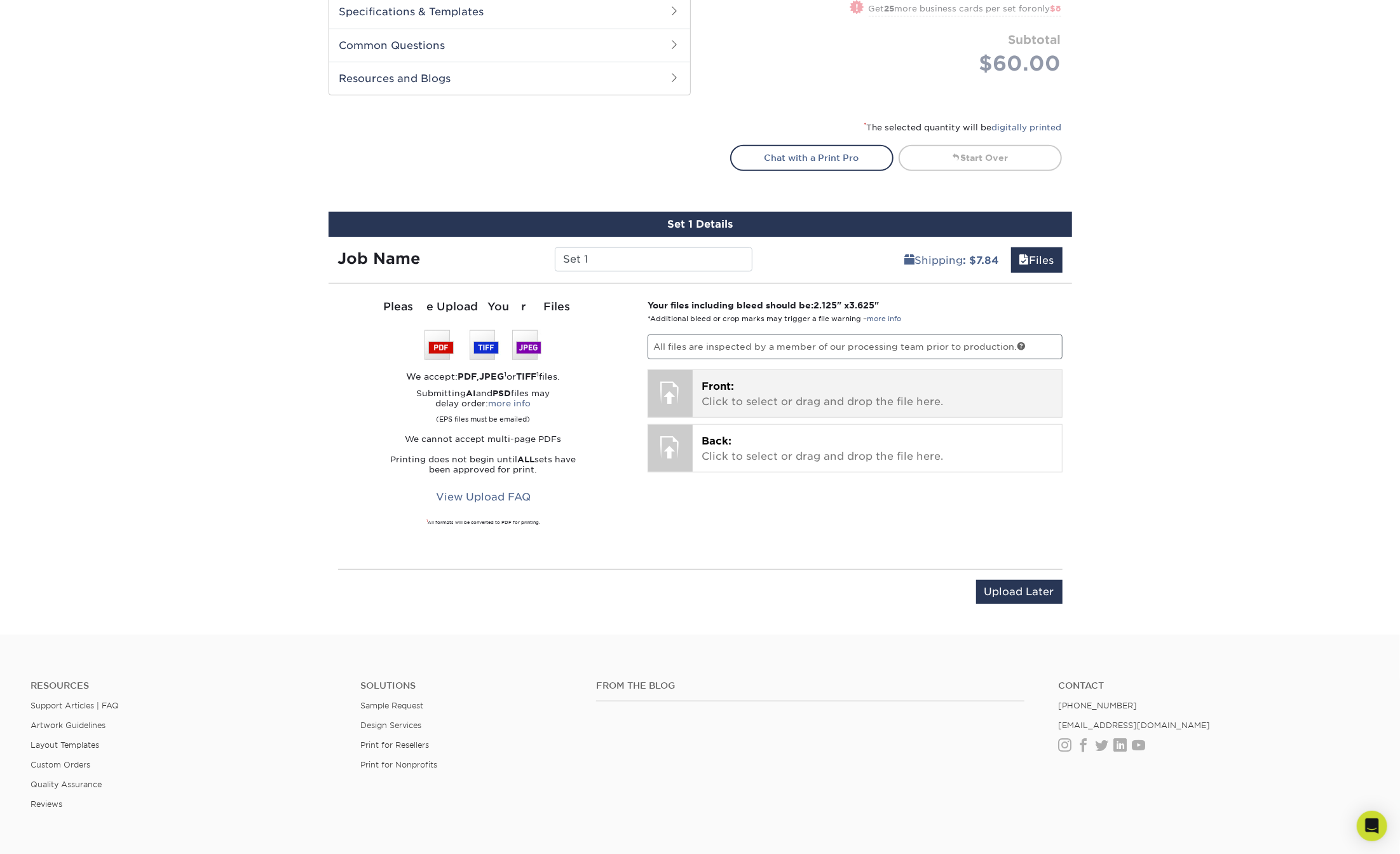
click at [711, 373] on div "Front: Click to select or drag and drop the file here. Choose file" at bounding box center [877, 393] width 369 height 47
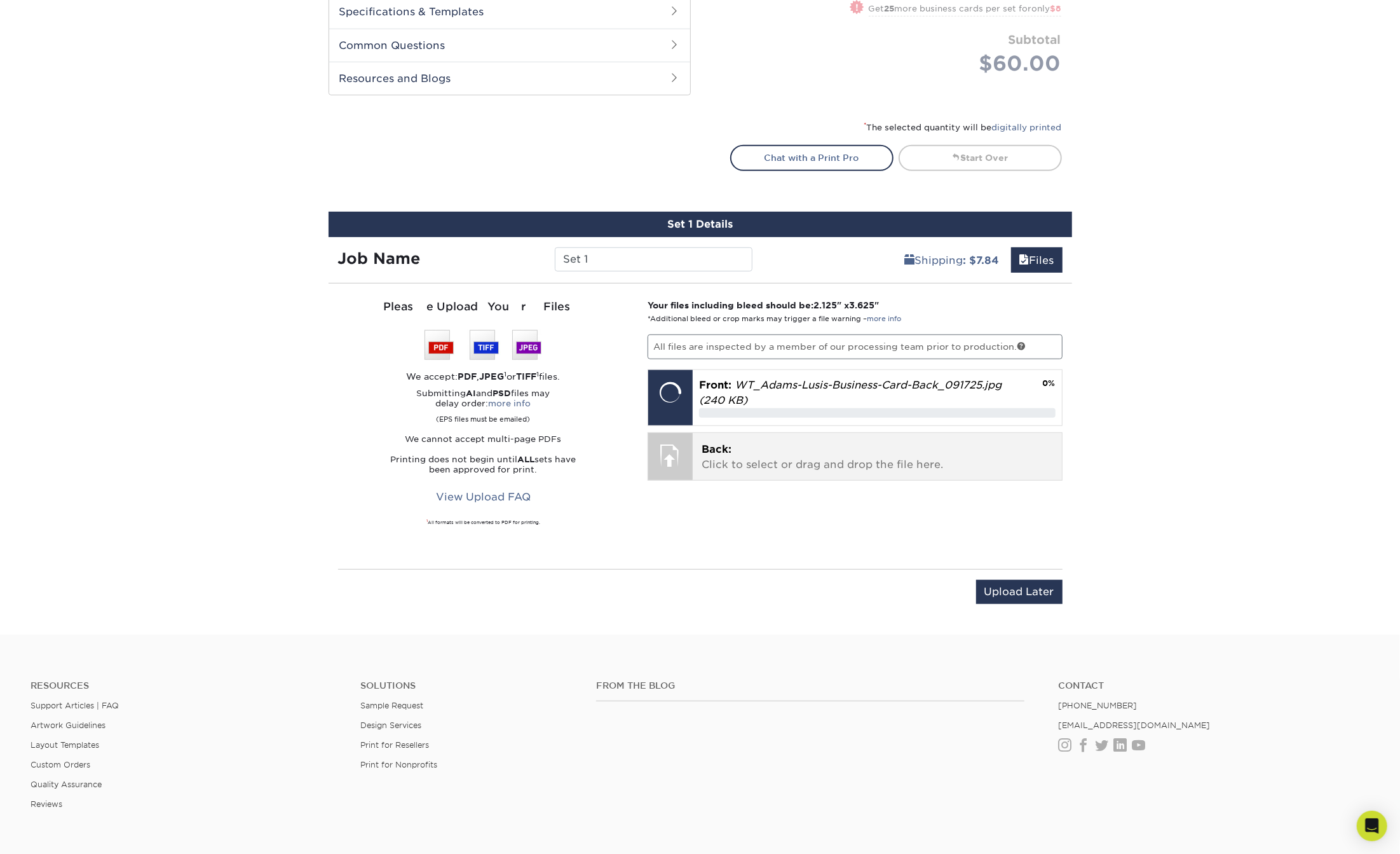
click at [771, 451] on p "Back: Click to select or drag and drop the file here." at bounding box center [877, 457] width 351 height 31
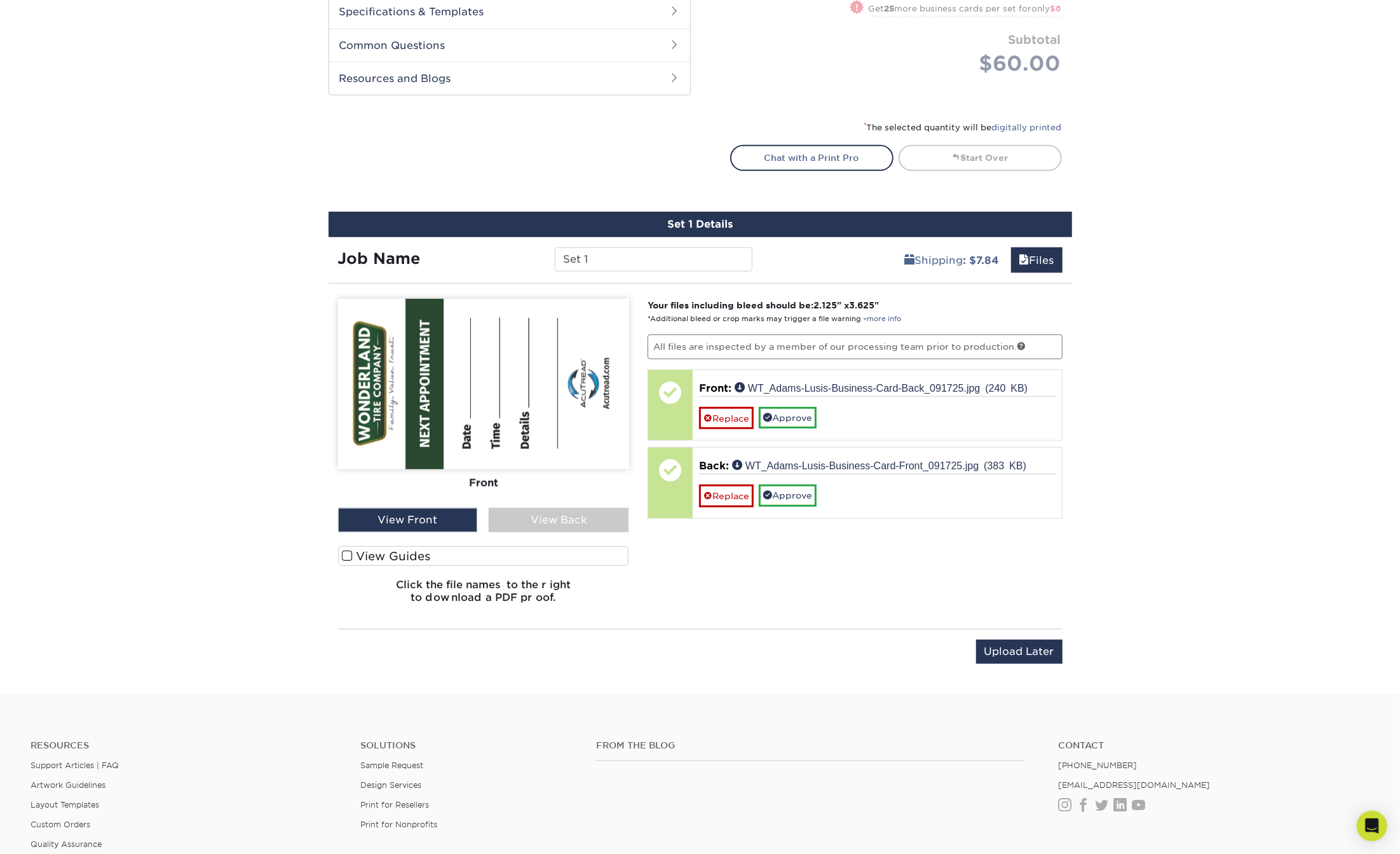
click at [535, 527] on div "View Back" at bounding box center [559, 520] width 139 height 24
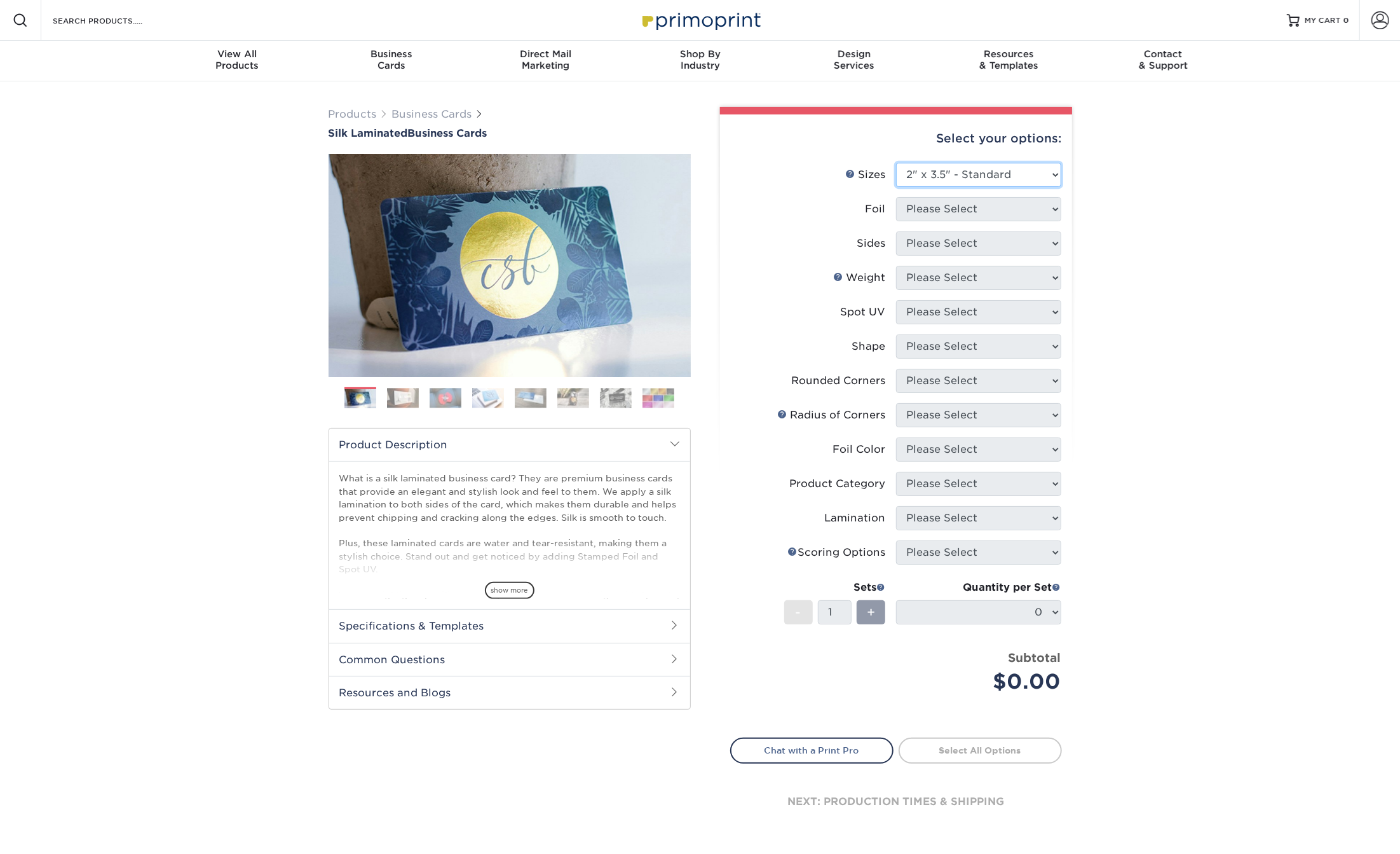
click at [956, 169] on select "Please Select 1.5" x 3.5" - Mini 1.75" x 3.5" - Mini 2" x 2" - Square 2" x 3" -…" at bounding box center [979, 174] width 165 height 24
click at [896, 162] on select "Please Select 1.5" x 3.5" - Mini 1.75" x 3.5" - Mini 2" x 2" - Square 2" x 3" -…" at bounding box center [979, 174] width 165 height 24
click at [940, 170] on select "Please Select 1.5" x 3.5" - Mini 1.75" x 3.5" - Mini 2" x 2" - Square 2" x 3" -…" at bounding box center [979, 174] width 165 height 24
click at [896, 162] on select "Please Select 1.5" x 3.5" - Mini 1.75" x 3.5" - Mini 2" x 2" - Square 2" x 3" -…" at bounding box center [979, 174] width 165 height 24
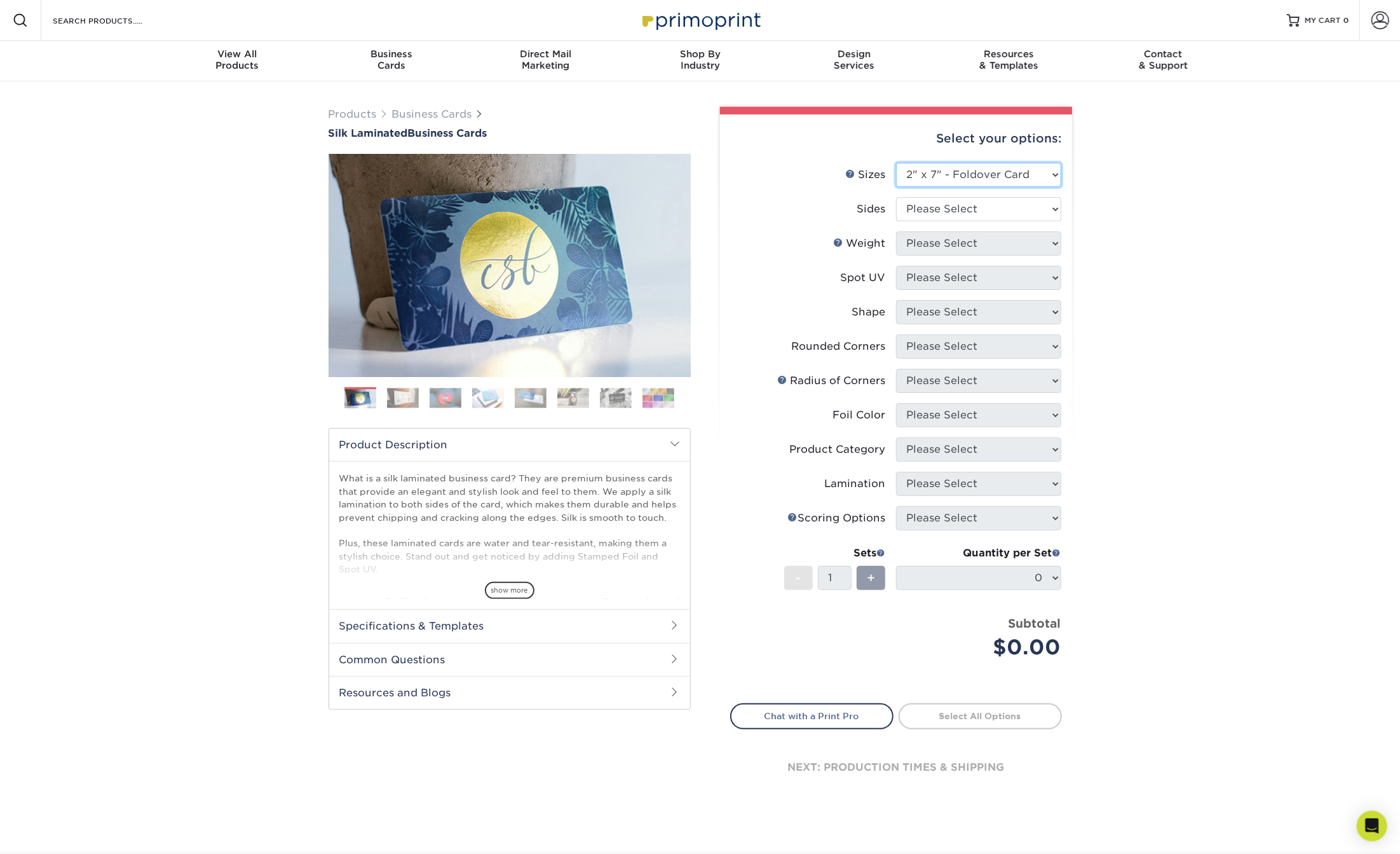
click at [940, 172] on select "Please Select 1.5" x 3.5" - Mini 1.75" x 3.5" - Mini 2" x 2" - Square 2" x 3" -…" at bounding box center [979, 174] width 165 height 24
select select "2.00x3.50"
click at [896, 162] on select "Please Select 1.5" x 3.5" - Mini 1.75" x 3.5" - Mini 2" x 2" - Square 2" x 3" -…" at bounding box center [979, 174] width 165 height 24
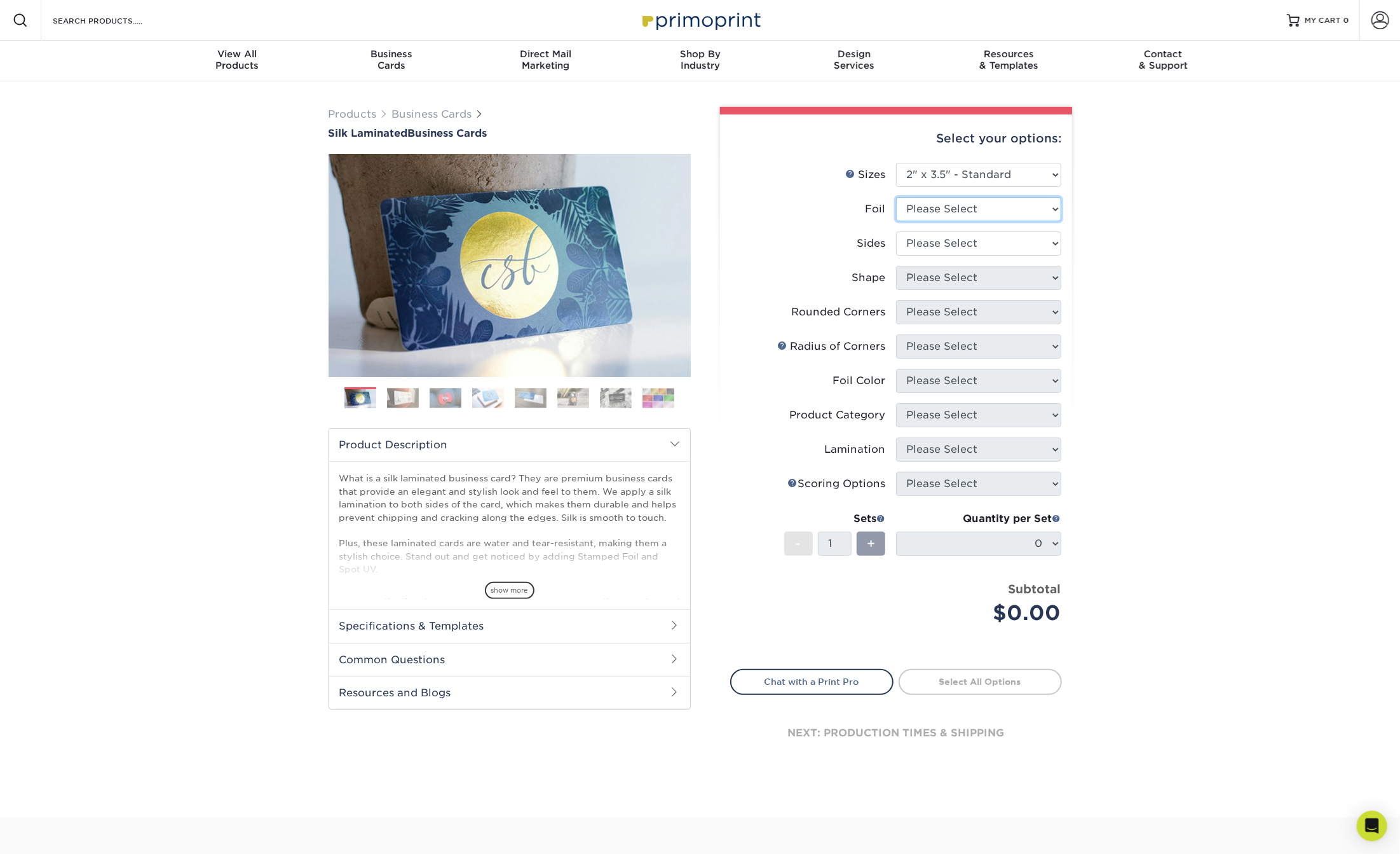
click at [939, 208] on select "Please Select Yes No" at bounding box center [979, 209] width 165 height 24
select select "1"
click at [896, 197] on select "Please Select Yes No" at bounding box center [979, 209] width 165 height 24
click at [936, 240] on select "Please Select Print Both Sides - Foil Both Sides Print Both Sides - Foil Front …" at bounding box center [979, 243] width 165 height 24
select select "34527644-b4fd-4ffb-9092-1318eefcd9d9"
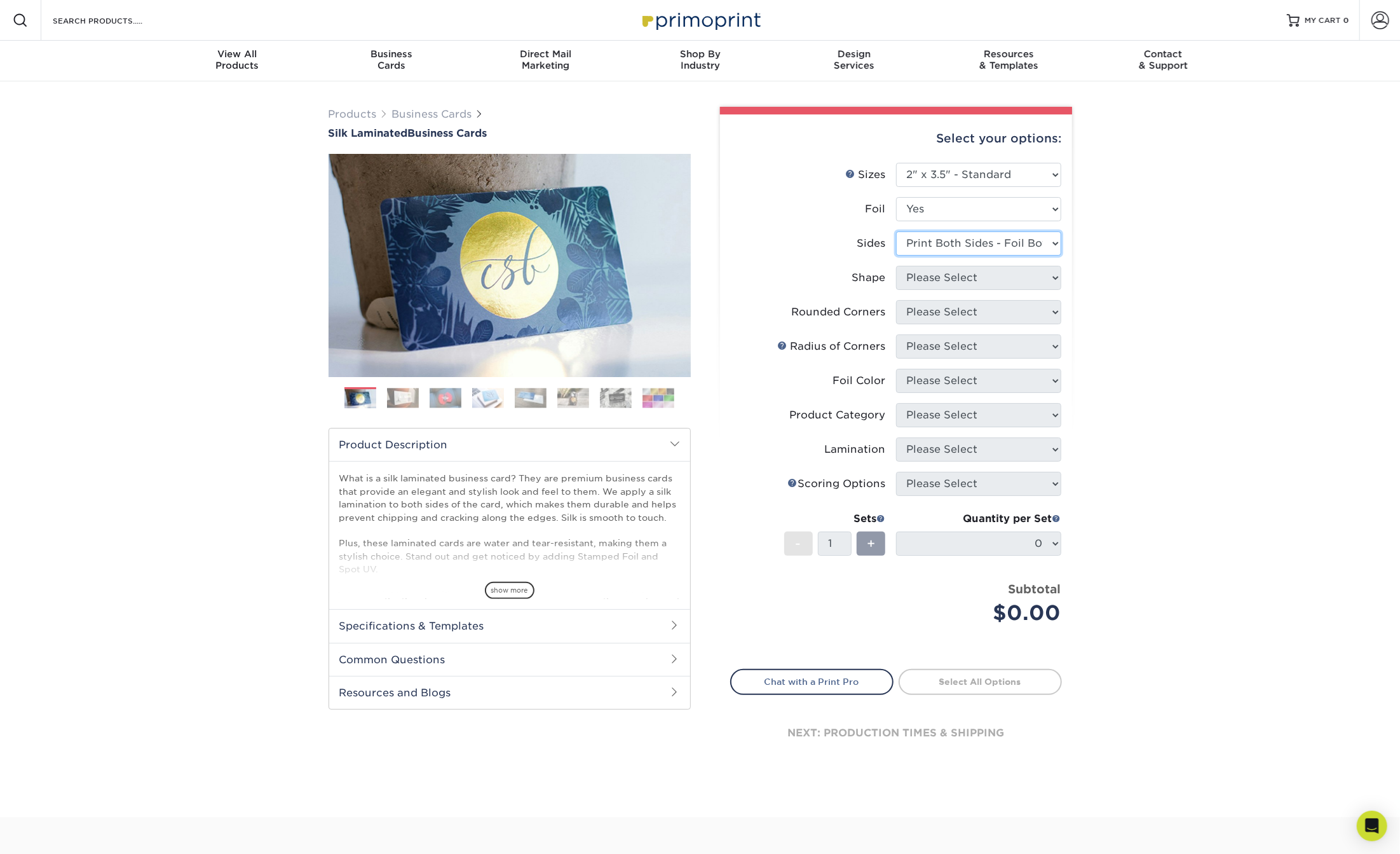
click at [896, 231] on select "Please Select Print Both Sides - Foil Both Sides Print Both Sides - Foil Front …" at bounding box center [979, 243] width 165 height 24
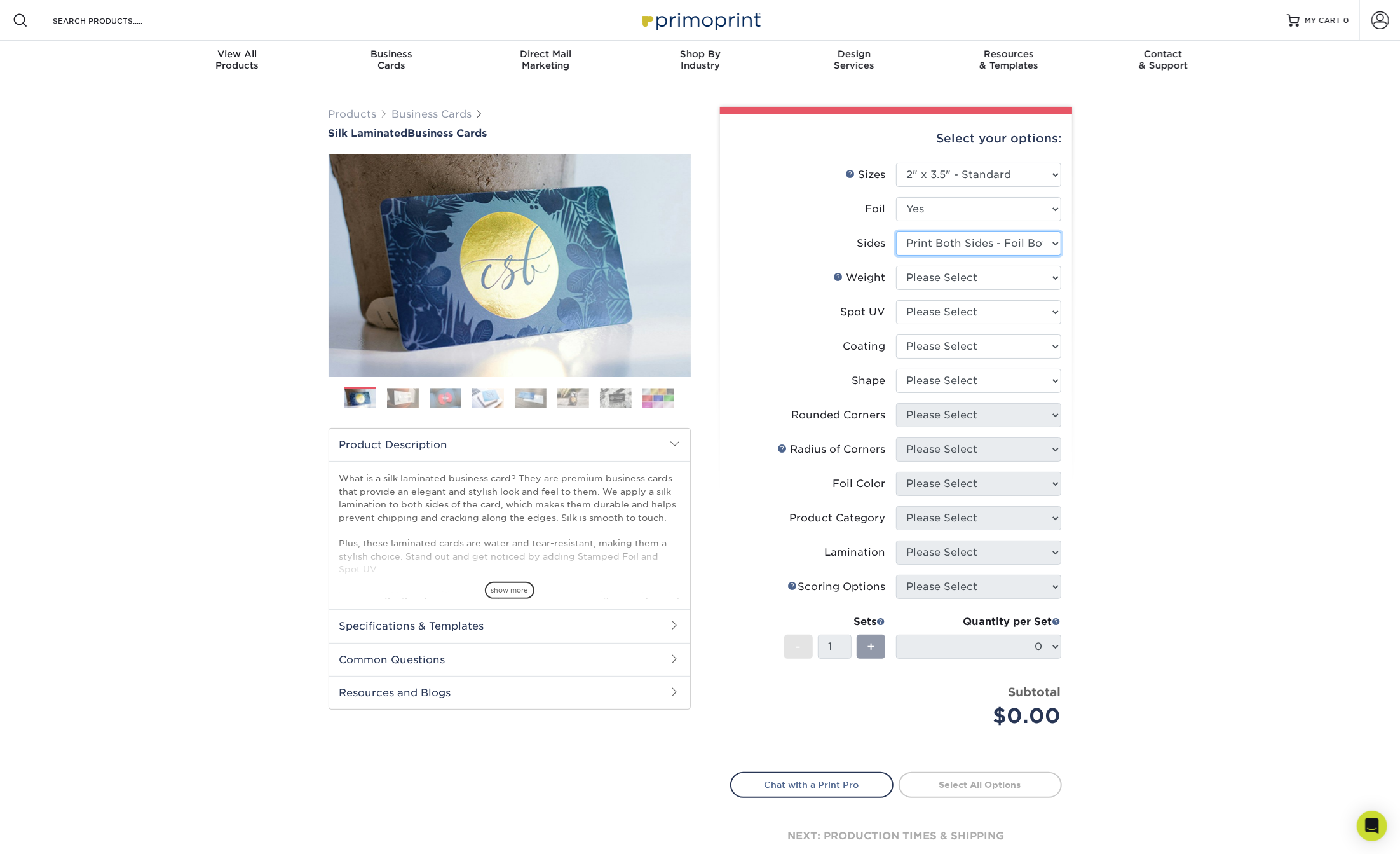
click at [936, 235] on select "Please Select Print Both Sides - Foil Both Sides Print Both Sides - Foil Front …" at bounding box center [979, 243] width 165 height 24
click at [933, 203] on select "Please Select Yes No" at bounding box center [979, 209] width 165 height 24
click at [896, 197] on select "Please Select Yes No" at bounding box center [979, 209] width 165 height 24
click at [933, 202] on select "Please Select Yes No" at bounding box center [979, 209] width 165 height 24
select select "0"
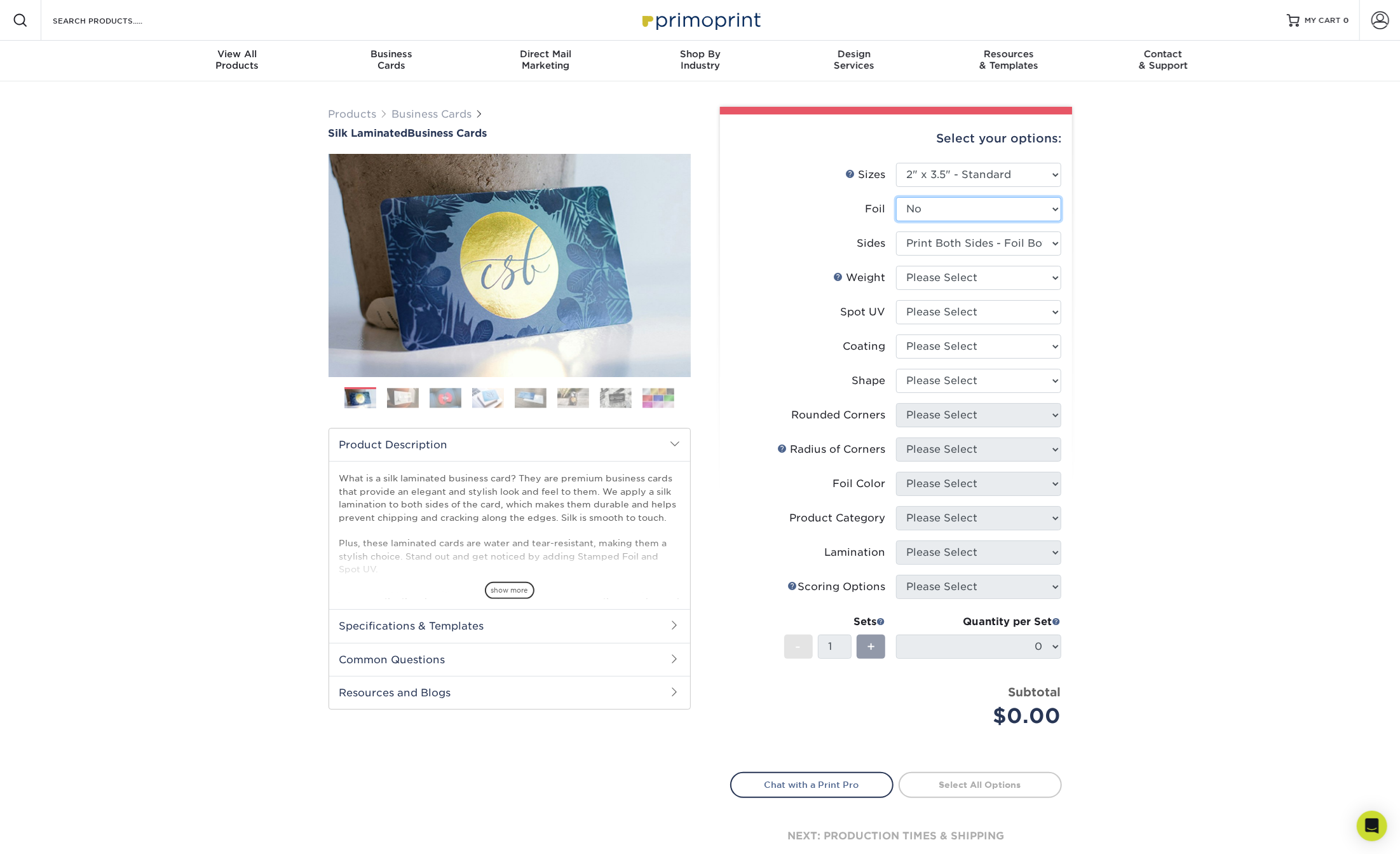
click at [896, 197] on select "Please Select Yes No" at bounding box center [979, 209] width 165 height 24
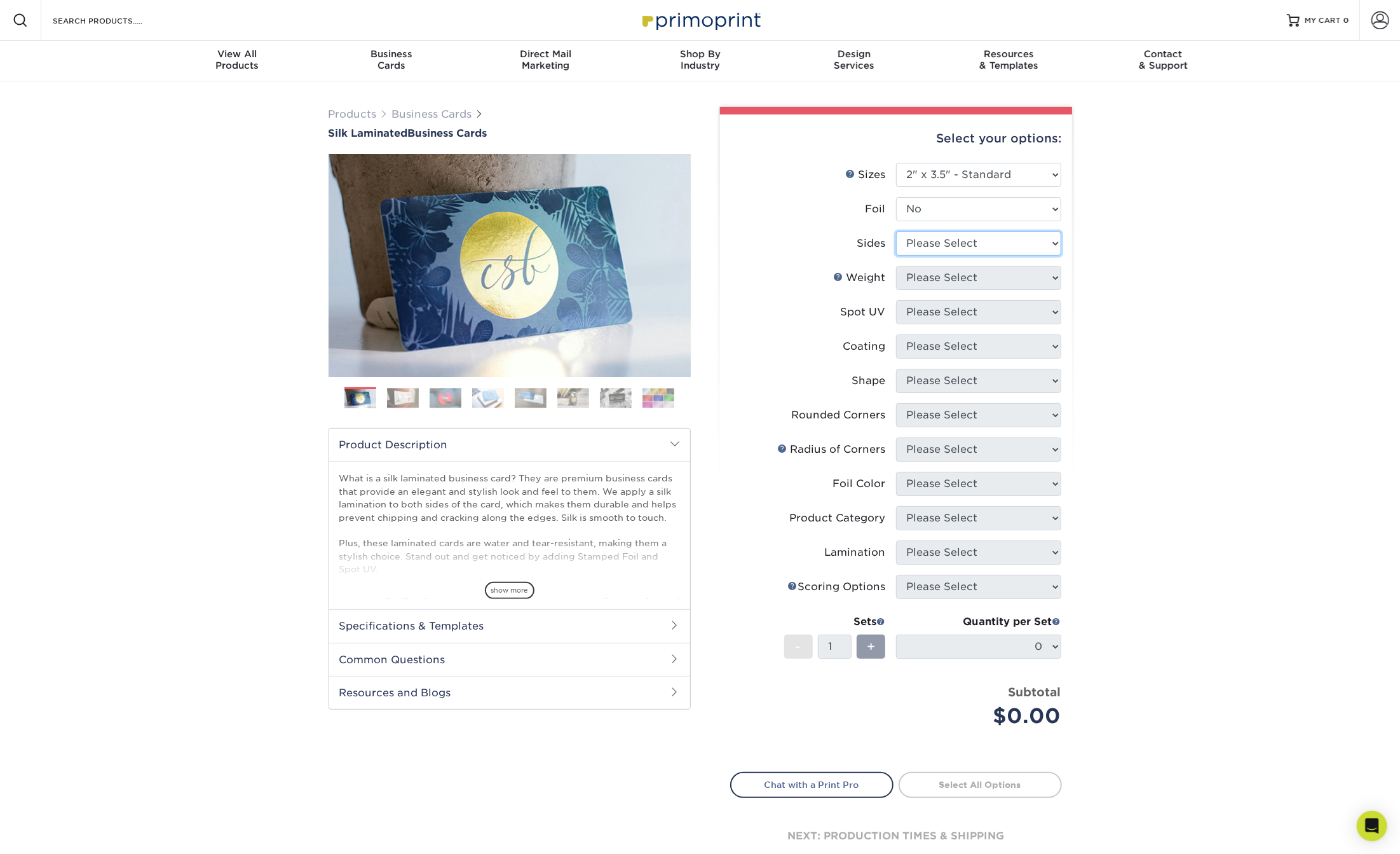
click at [936, 237] on select "Please Select Print Both Sides Print Front Only" at bounding box center [979, 243] width 165 height 24
select select "13abbda7-1d64-4f25-8bb2-c179b224825d"
click at [896, 231] on select "Please Select Print Both Sides Print Front Only" at bounding box center [979, 243] width 165 height 24
click at [929, 293] on li "Weight Help Weight Please Select 16PT" at bounding box center [896, 282] width 331 height 34
click at [929, 283] on select "Please Select 16PT" at bounding box center [979, 277] width 165 height 24
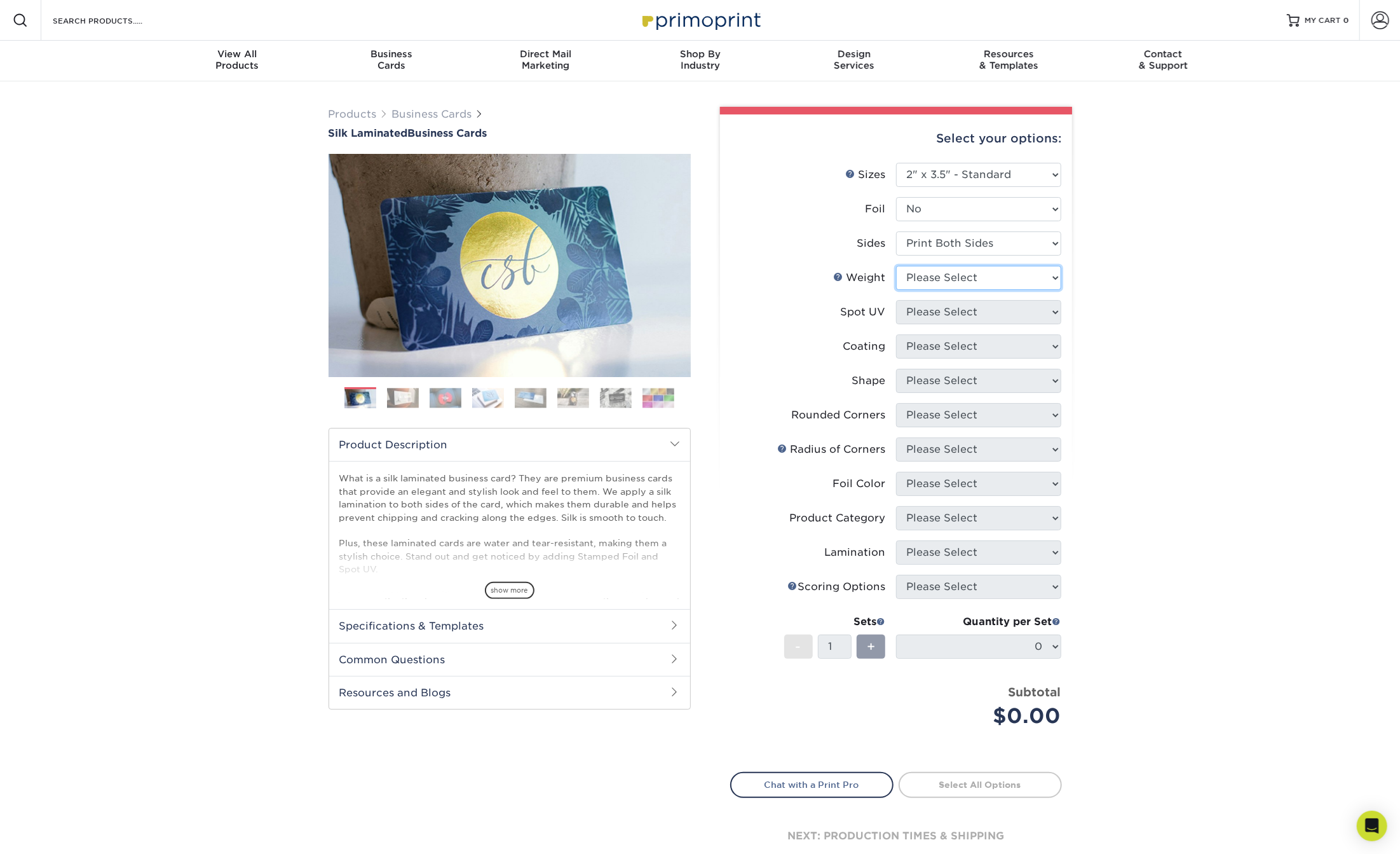
select select "16PT"
click at [896, 265] on select "Please Select 16PT" at bounding box center [979, 277] width 165 height 24
click at [927, 310] on select "Please Select No Spot UV Front and Back (Both Sides) Front Only Back Only" at bounding box center [979, 312] width 165 height 24
select select "3"
click at [896, 300] on select "Please Select No Spot UV Front and Back (Both Sides) Front Only Back Only" at bounding box center [979, 312] width 165 height 24
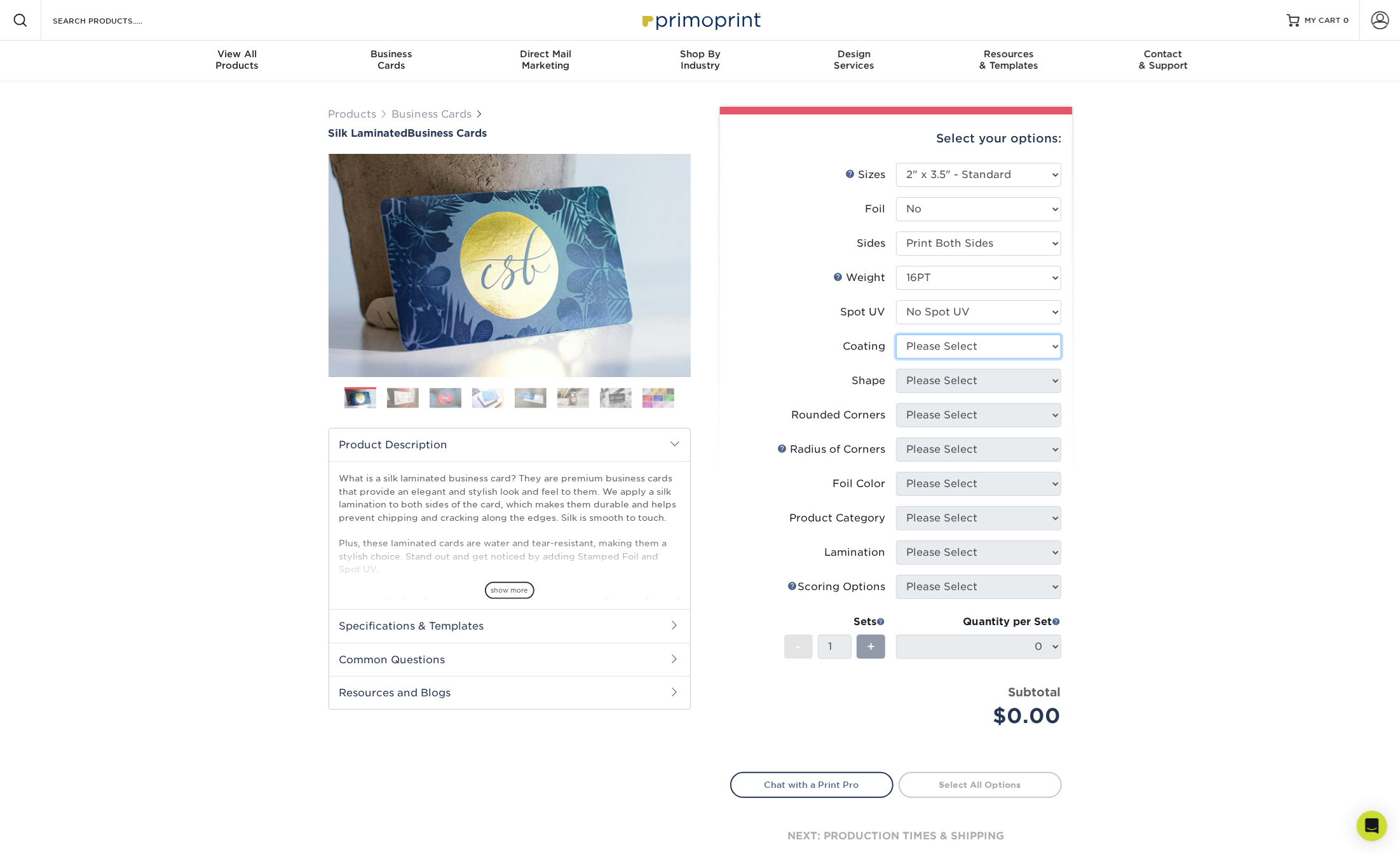
click at [924, 344] on select at bounding box center [979, 346] width 165 height 24
select select "3e7618de-abca-4bda-9f97-8b9129e913d8"
click at [896, 334] on select at bounding box center [979, 346] width 165 height 24
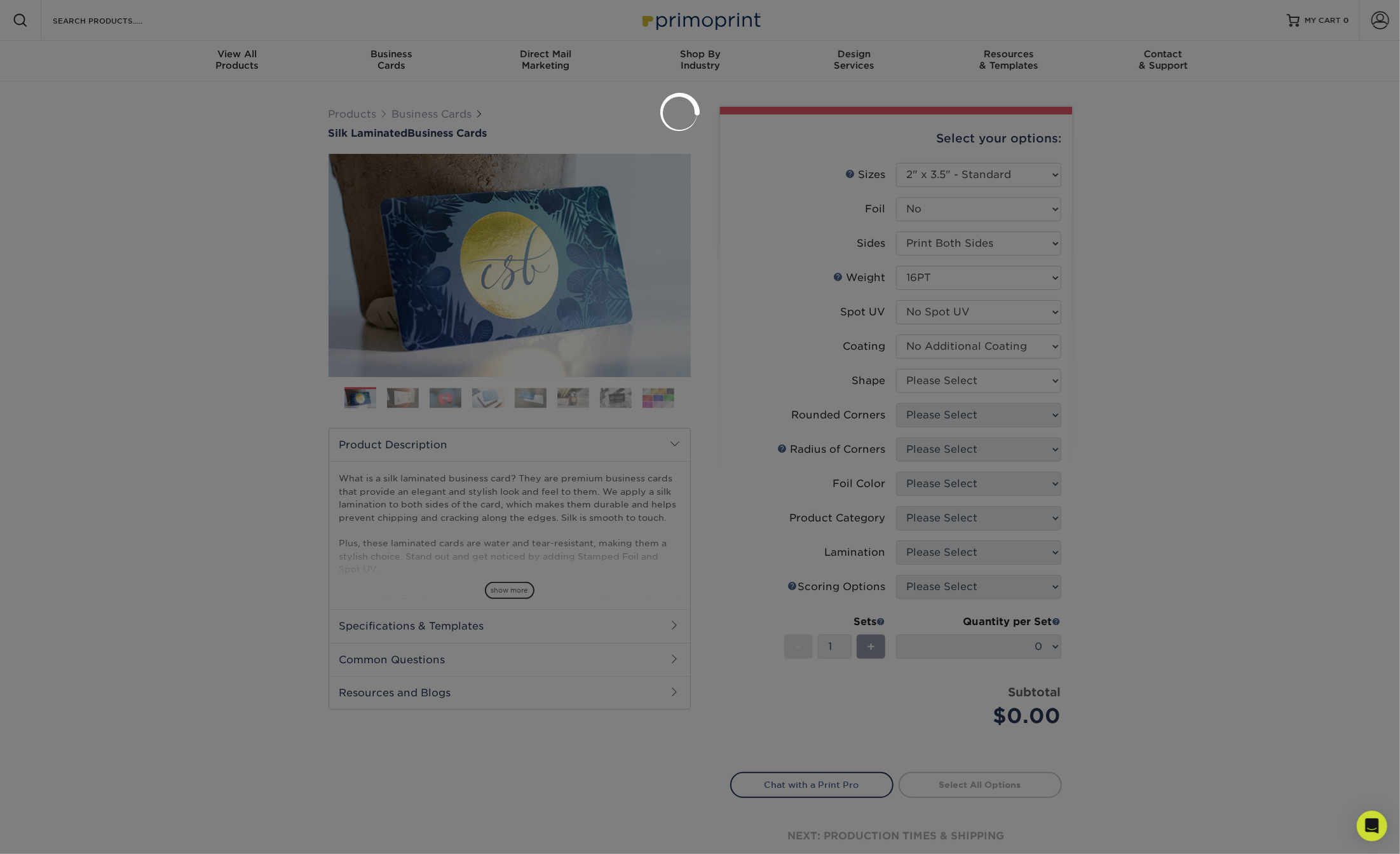
click at [925, 375] on div at bounding box center [700, 427] width 1400 height 854
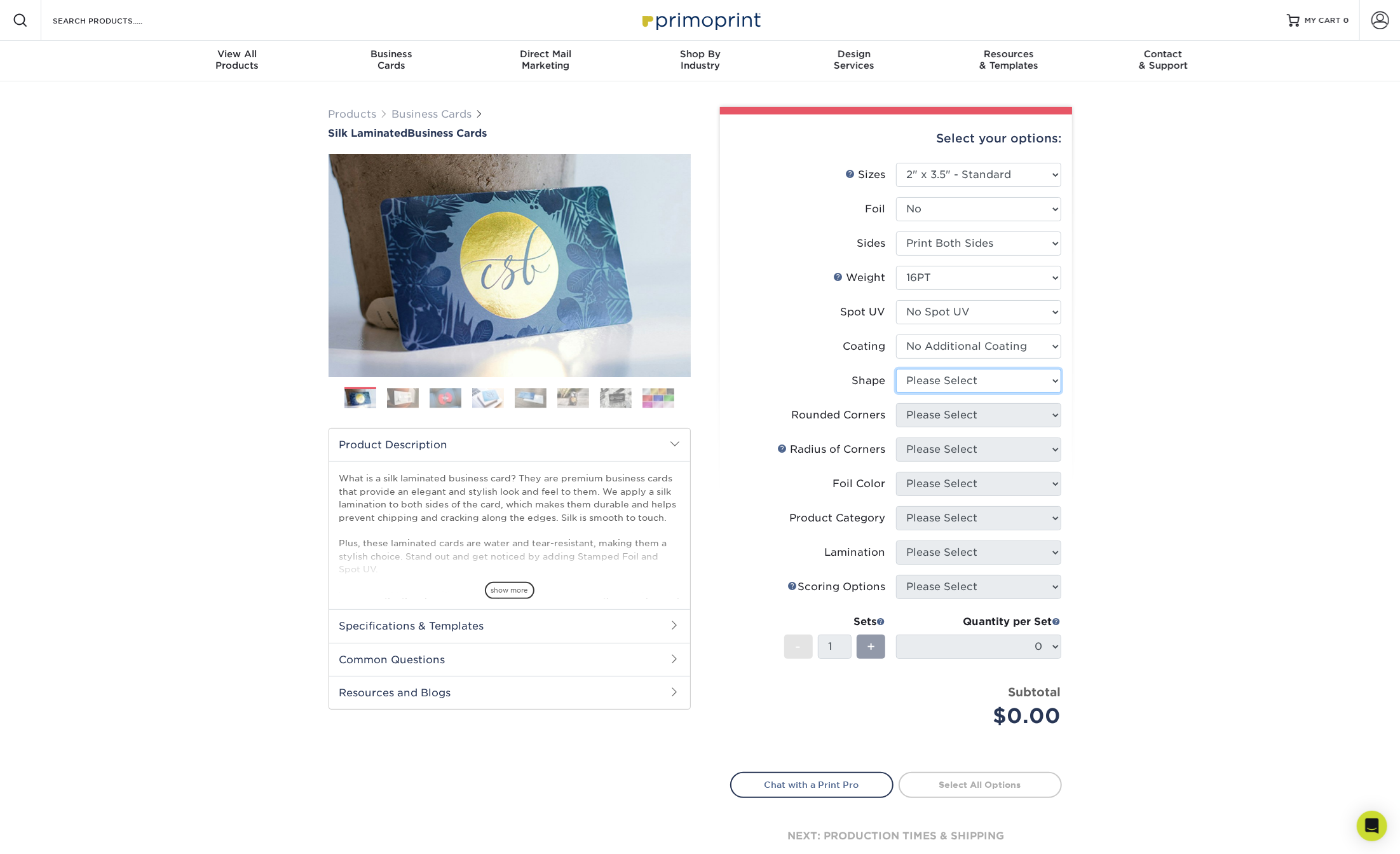
click at [924, 380] on select "Please Select Standard Oval" at bounding box center [979, 380] width 165 height 24
select select "standard"
click at [896, 368] on select "Please Select Standard Oval" at bounding box center [979, 380] width 165 height 24
click at [920, 418] on select "Please Select Yes - Round 2 Corners Yes - Round 4 Corners No" at bounding box center [979, 415] width 165 height 24
select select "0"
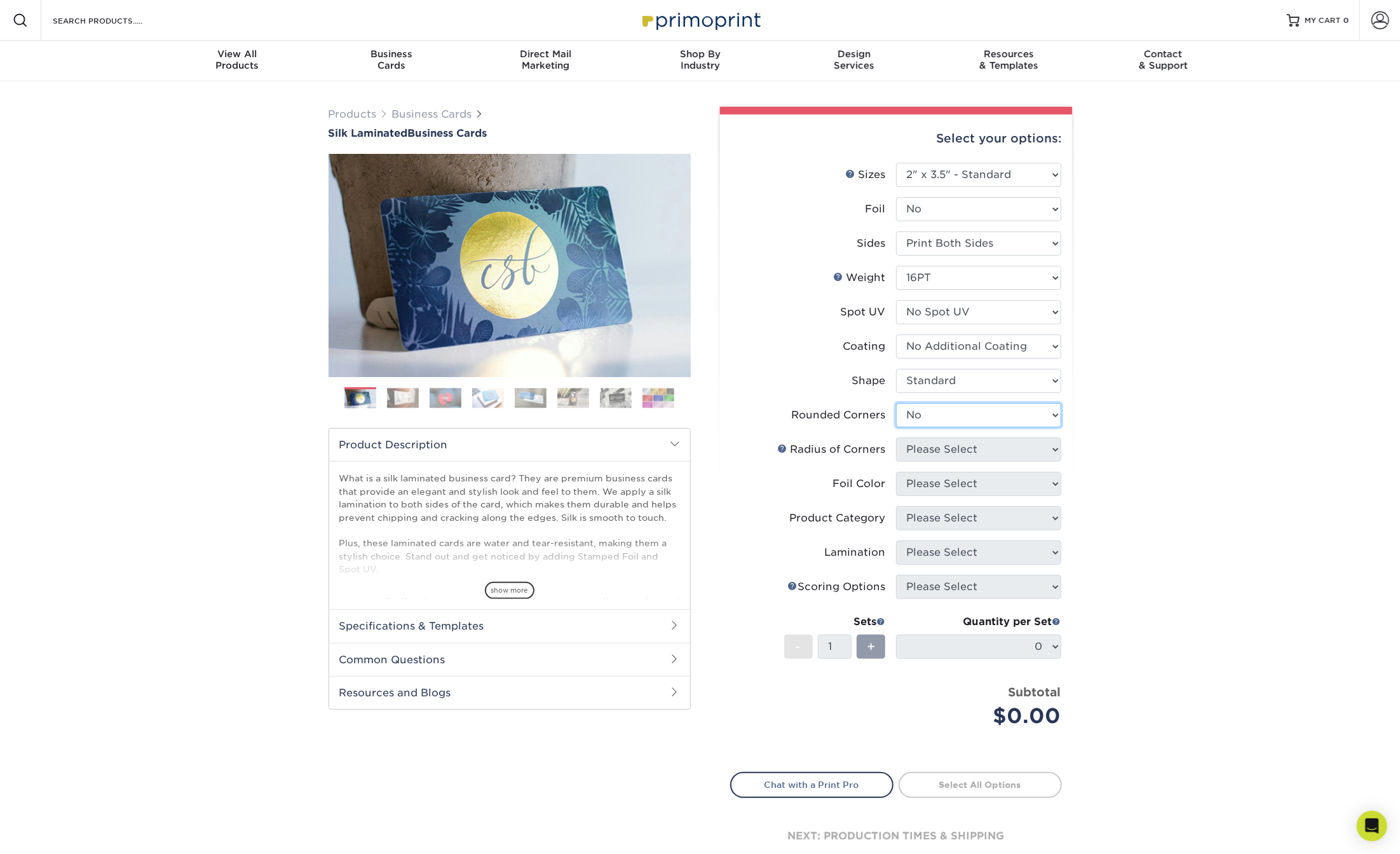
click at [896, 403] on select "Please Select Yes - Round 2 Corners Yes - Round 4 Corners No" at bounding box center [979, 415] width 165 height 24
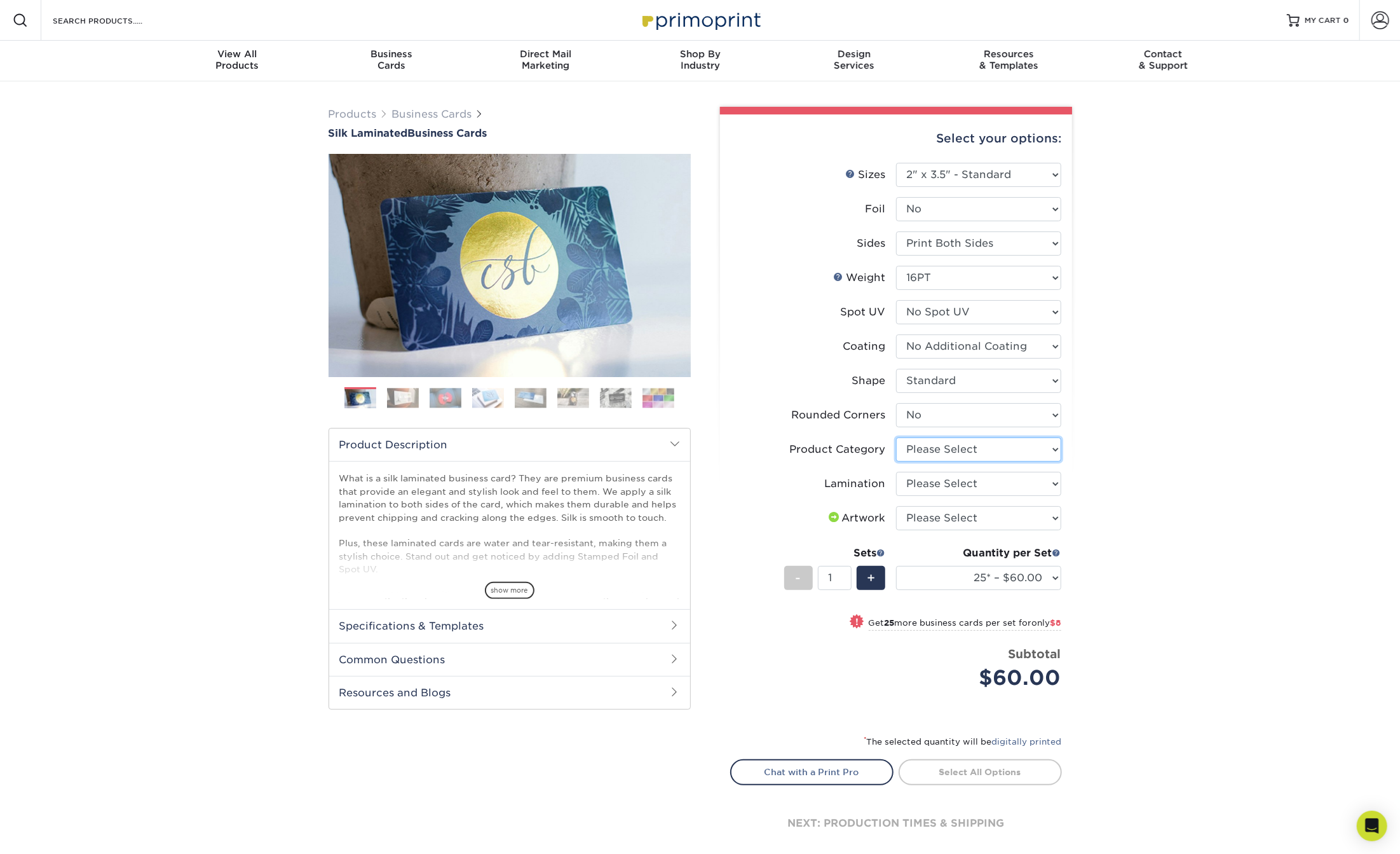
click at [916, 447] on select "Please Select Business Cards" at bounding box center [979, 449] width 165 height 24
select select "3b5148f1-0588-4f88-a218-97bcfdce65c1"
click at [896, 437] on select "Please Select Business Cards" at bounding box center [979, 449] width 165 height 24
click at [919, 481] on select "Please Select Silk" at bounding box center [979, 483] width 165 height 24
select select "ccacb42f-45f7-42d3-bbd3-7c8421cf37f0"
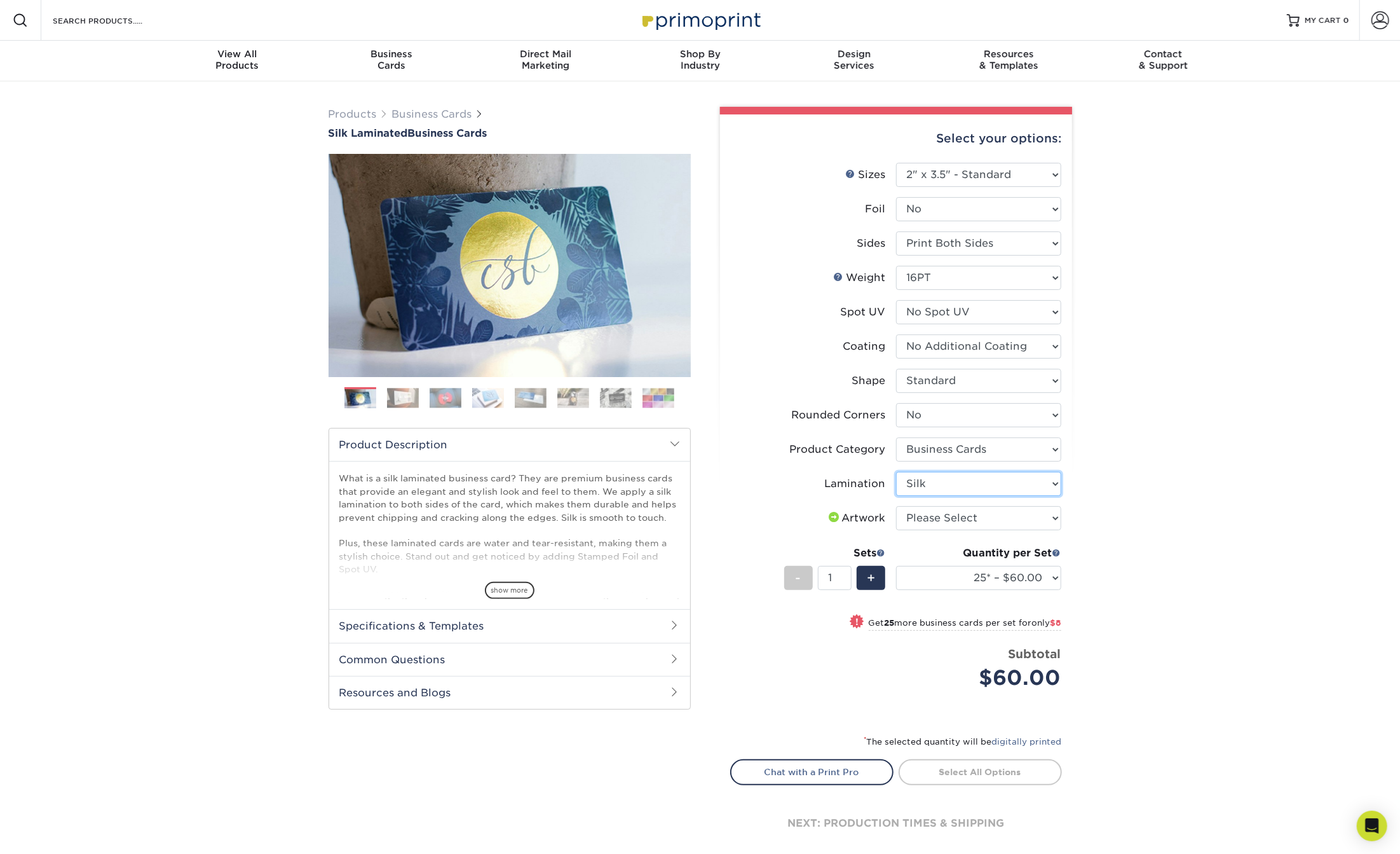
click at [896, 471] on select "Please Select Silk" at bounding box center [979, 483] width 165 height 24
click at [925, 512] on select "Please Select I will upload files I need a design - $100" at bounding box center [979, 518] width 165 height 24
select select "upload"
click at [896, 506] on select "Please Select I will upload files I need a design - $100" at bounding box center [979, 518] width 165 height 24
click at [948, 776] on link "Proceed to Shipping" at bounding box center [981, 770] width 163 height 23
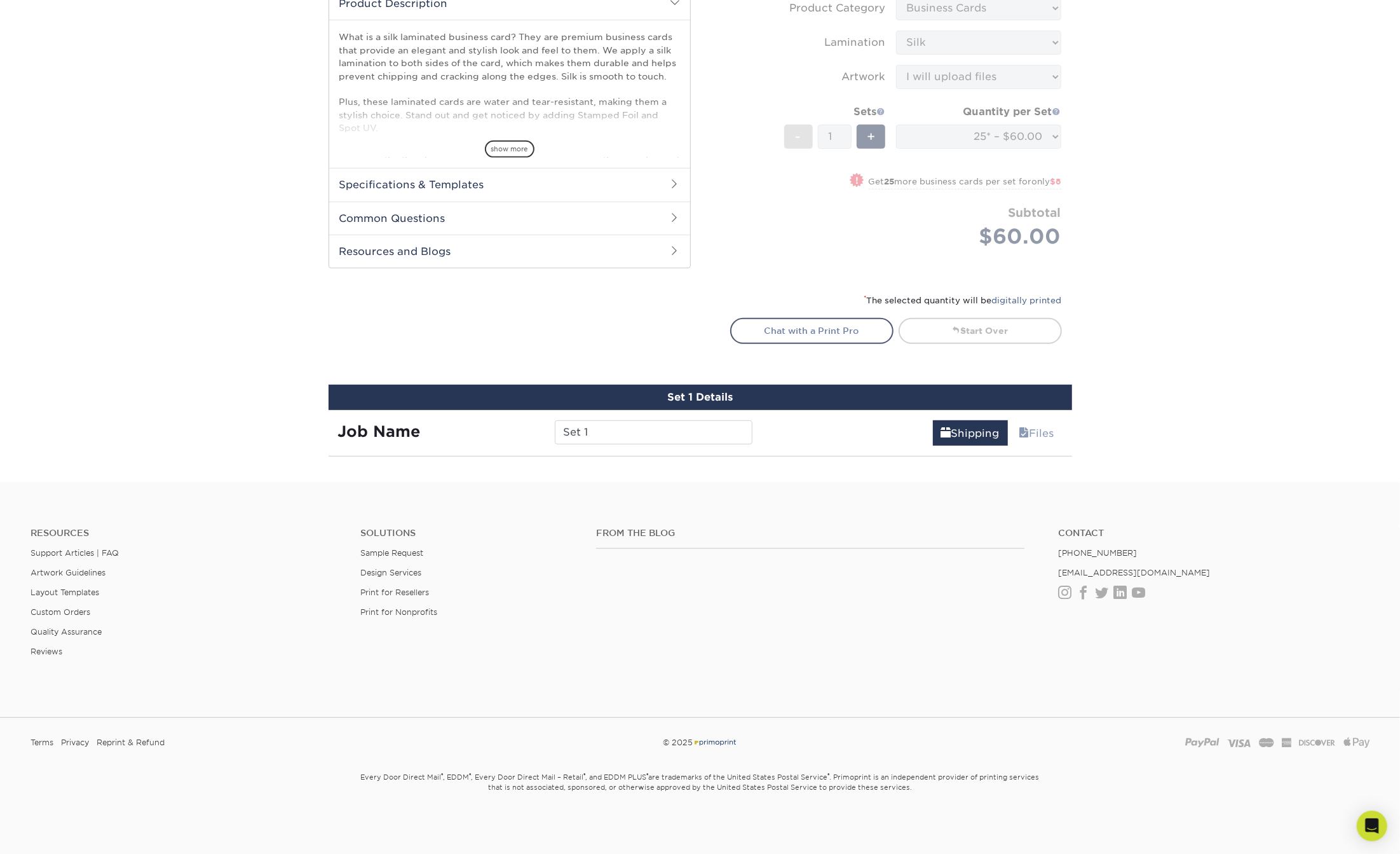
scroll to position [760, 0]
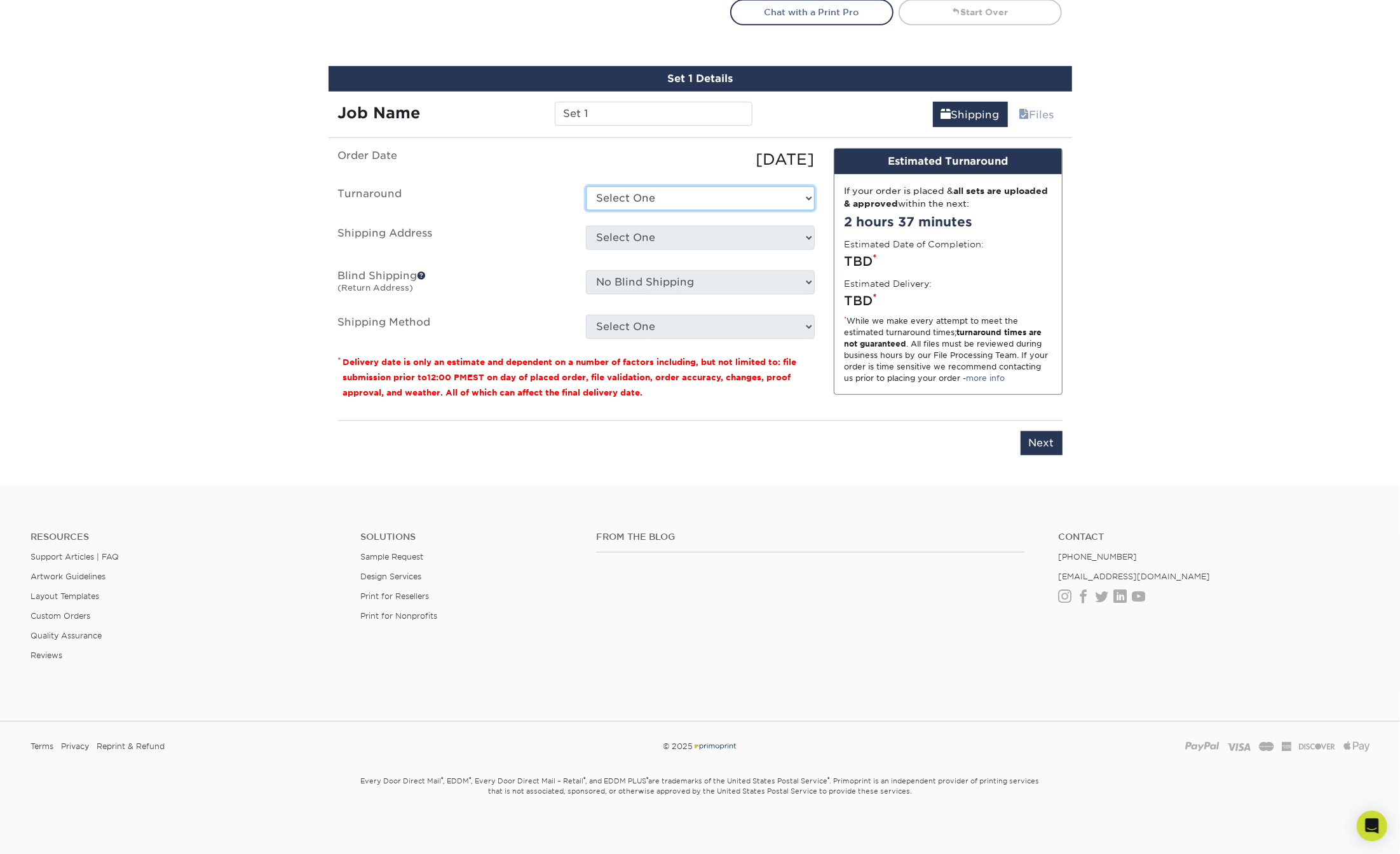
click at [669, 202] on select "Select One 2-4 Business Days 2 Day Next Business Day" at bounding box center [700, 198] width 229 height 24
select select "ee472c9a-5835-4593-a94e-d61c6841af3d"
click at [586, 186] on select "Select One 2-4 Business Days 2 Day Next Business Day" at bounding box center [700, 198] width 229 height 24
click at [660, 231] on select "Select One + Add New Address - Login" at bounding box center [700, 237] width 229 height 24
select select "newaddress"
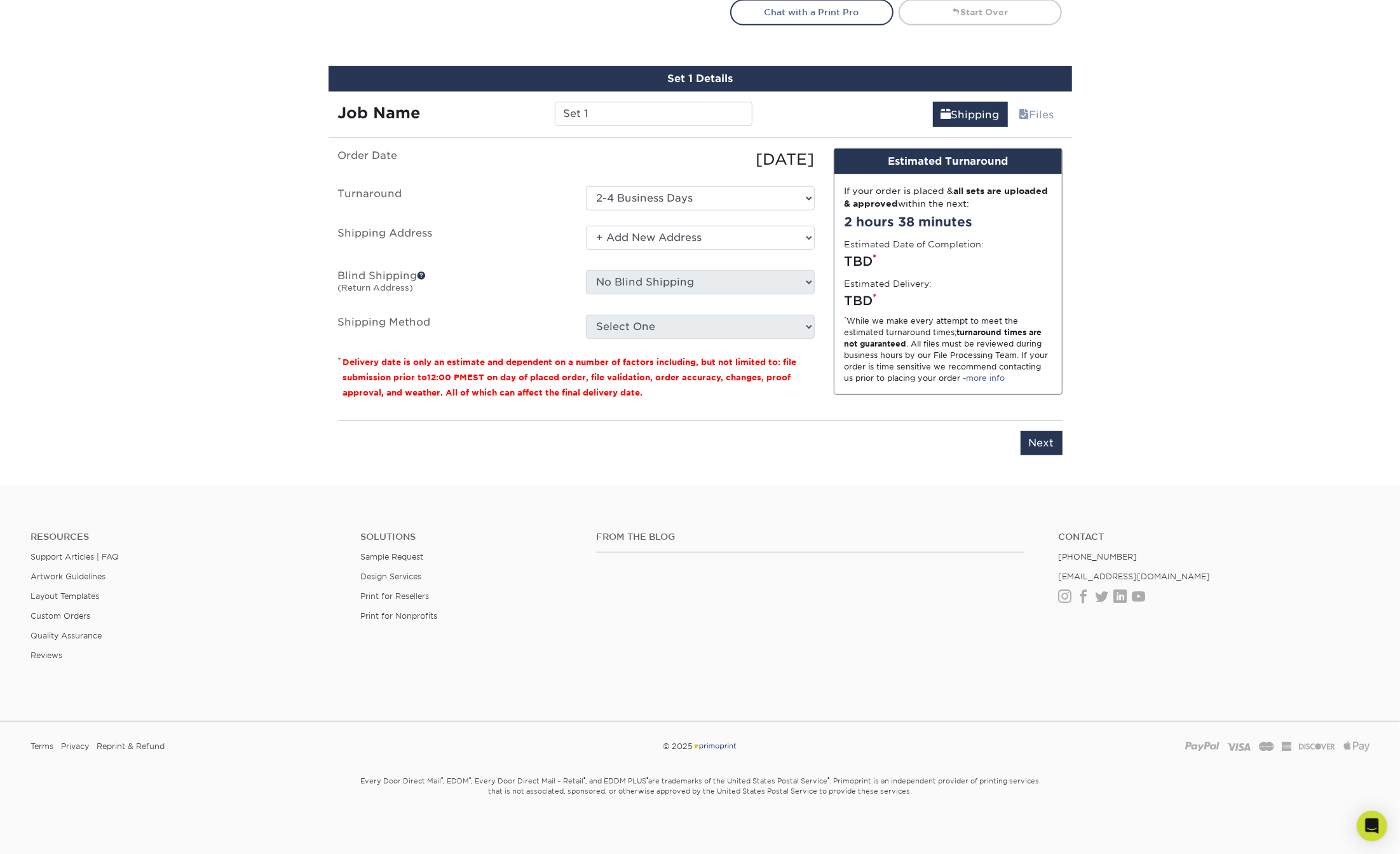
click at [586, 225] on select "Select One + Add New Address - Login" at bounding box center [700, 237] width 229 height 24
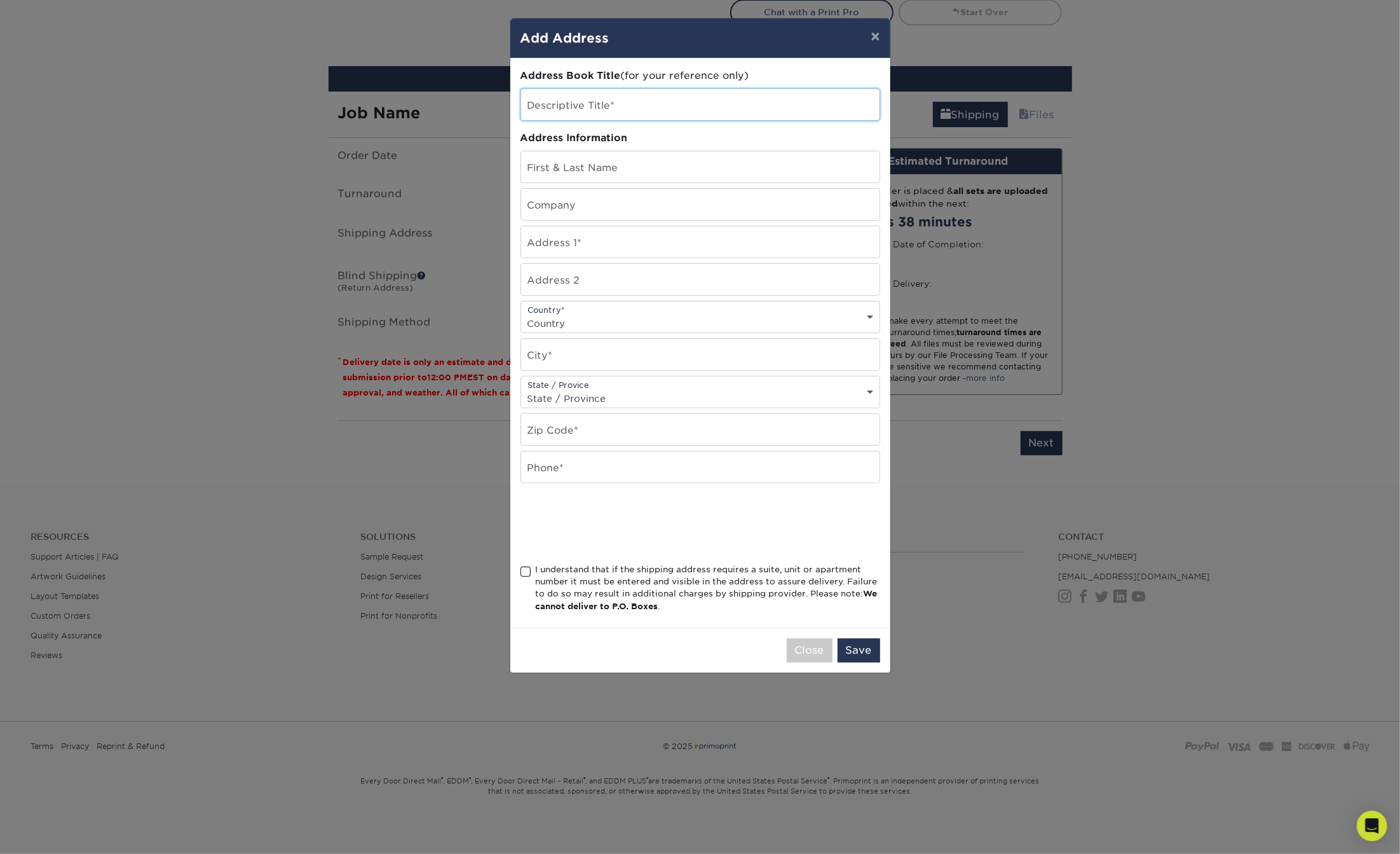
click at [621, 108] on input "text" at bounding box center [700, 105] width 358 height 31
type input "k"
click at [620, 165] on input "text" at bounding box center [700, 167] width 358 height 31
type input "ally [PERSON_NAME]"
type input "[STREET_ADDRESS]"
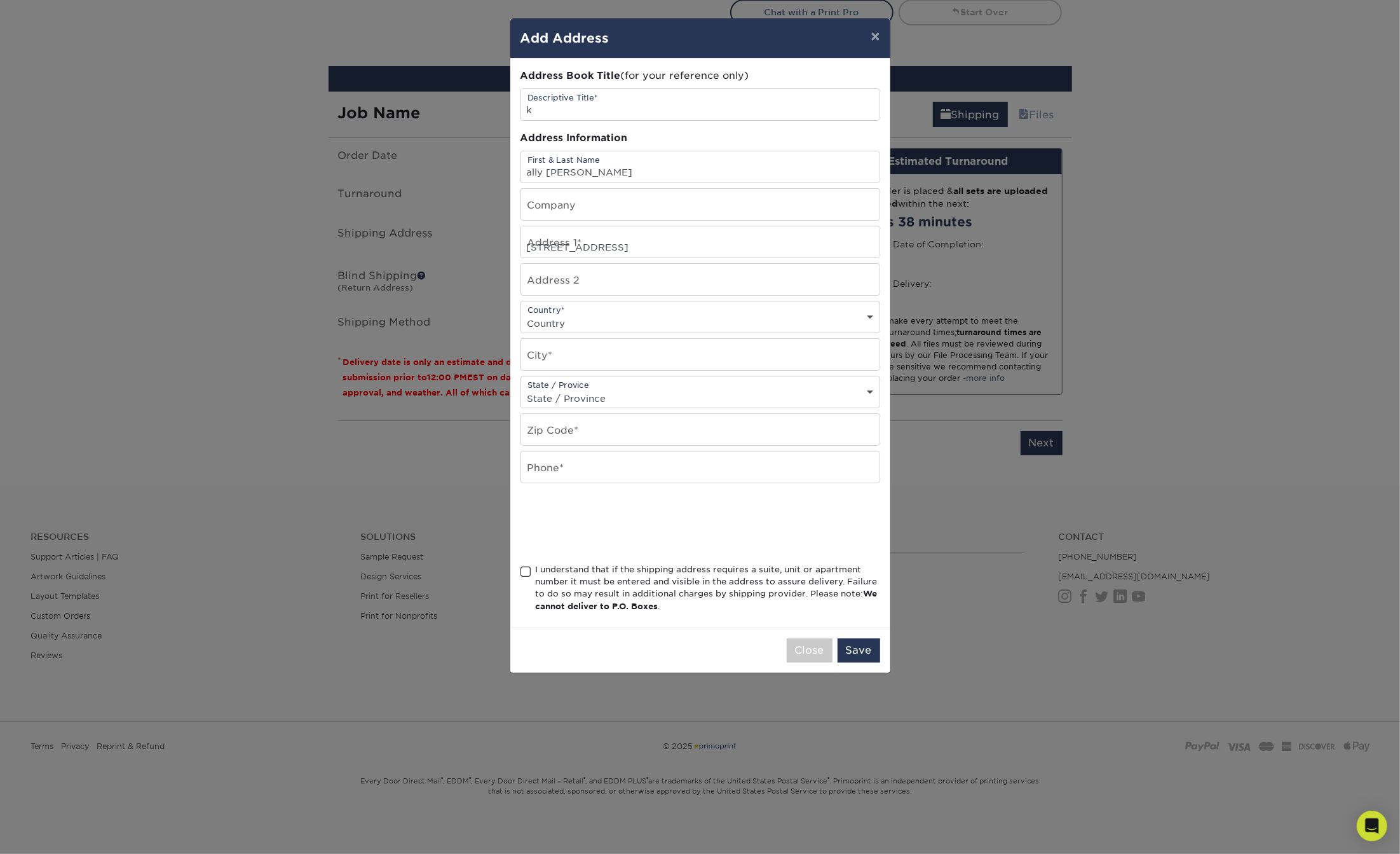
select select "US"
type input "[GEOGRAPHIC_DATA]"
select select "MI"
type input "49464"
type input "6166106709"
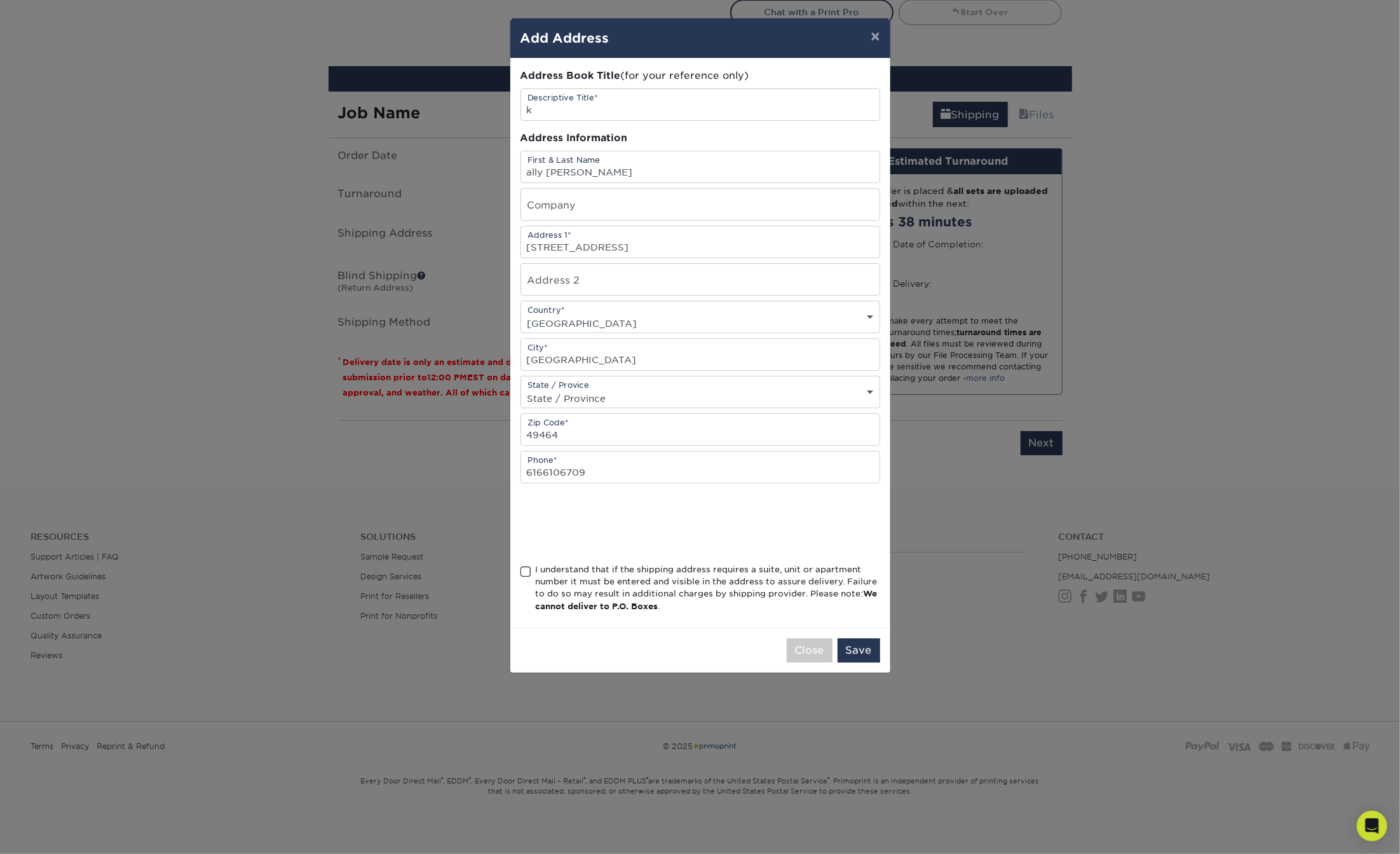
click at [596, 582] on div "I understand that if the shipping address requires a suite, unit or apartment n…" at bounding box center [708, 588] width 344 height 49
click at [0, 0] on input "I understand that if the shipping address requires a suite, unit or apartment n…" at bounding box center [0, 0] width 0 height 0
click at [857, 649] on button "Save" at bounding box center [859, 650] width 43 height 24
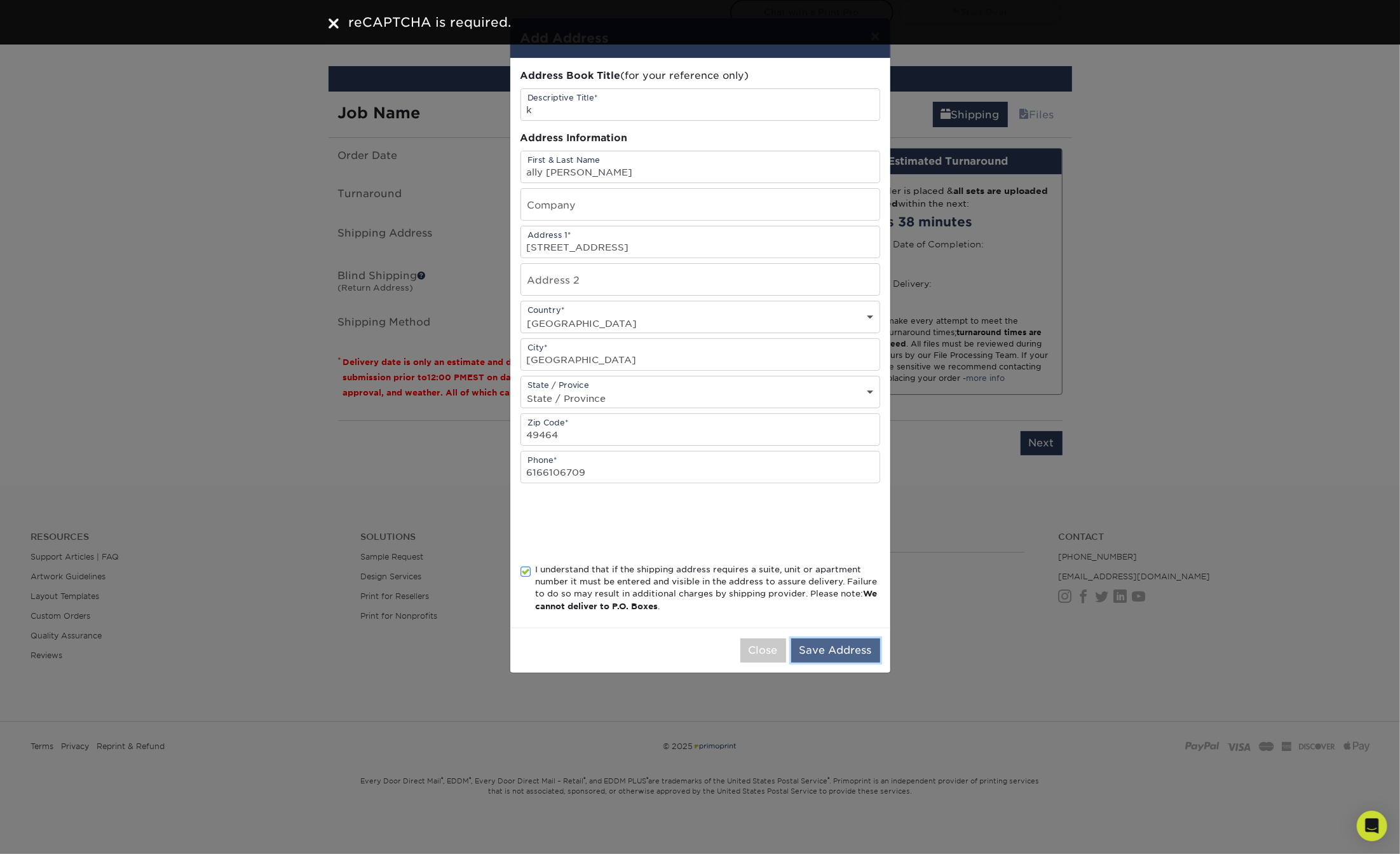
click at [840, 657] on button "Save Address" at bounding box center [835, 650] width 89 height 24
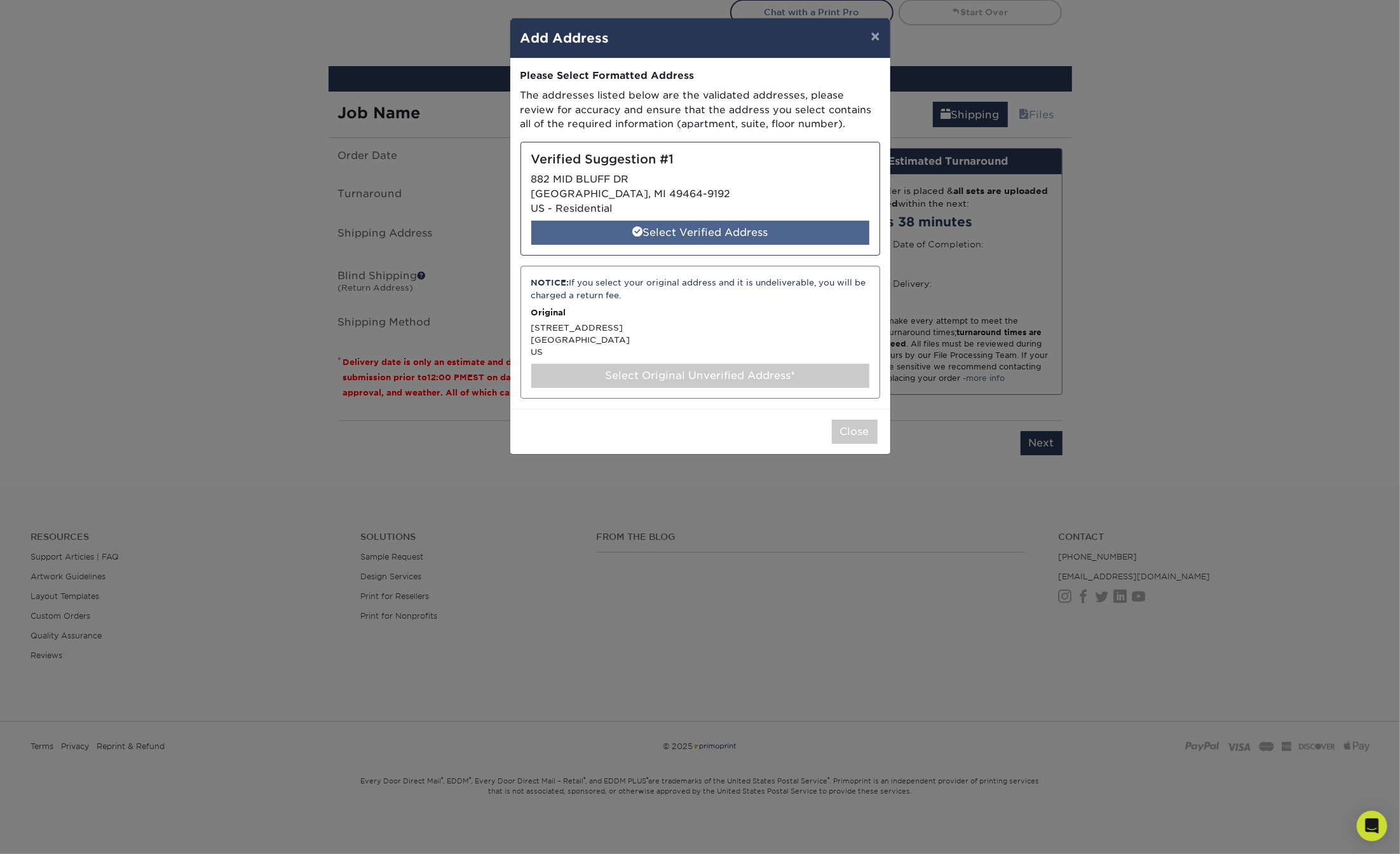
click at [663, 231] on div "Select Verified Address" at bounding box center [701, 232] width 339 height 24
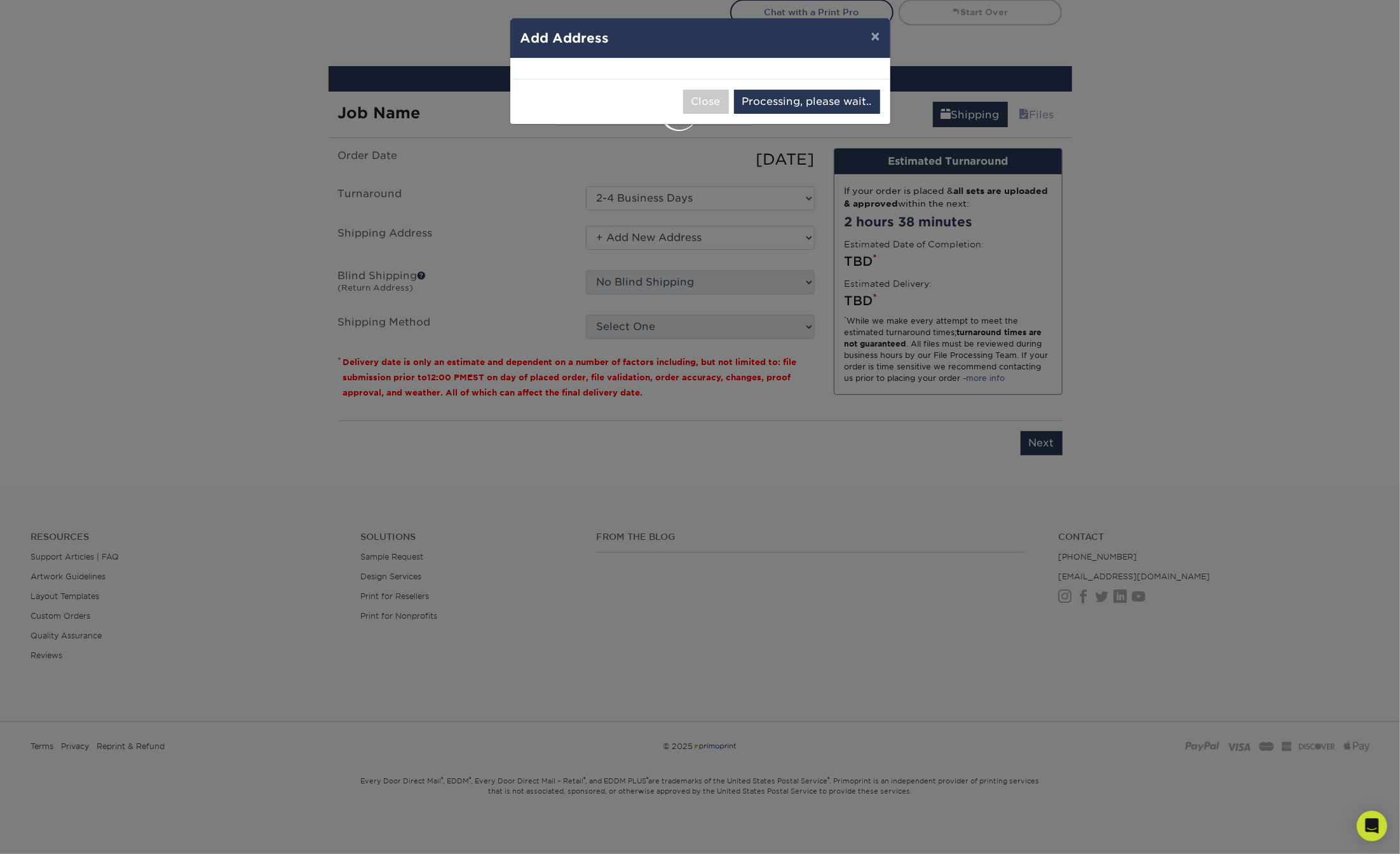
select select "286070"
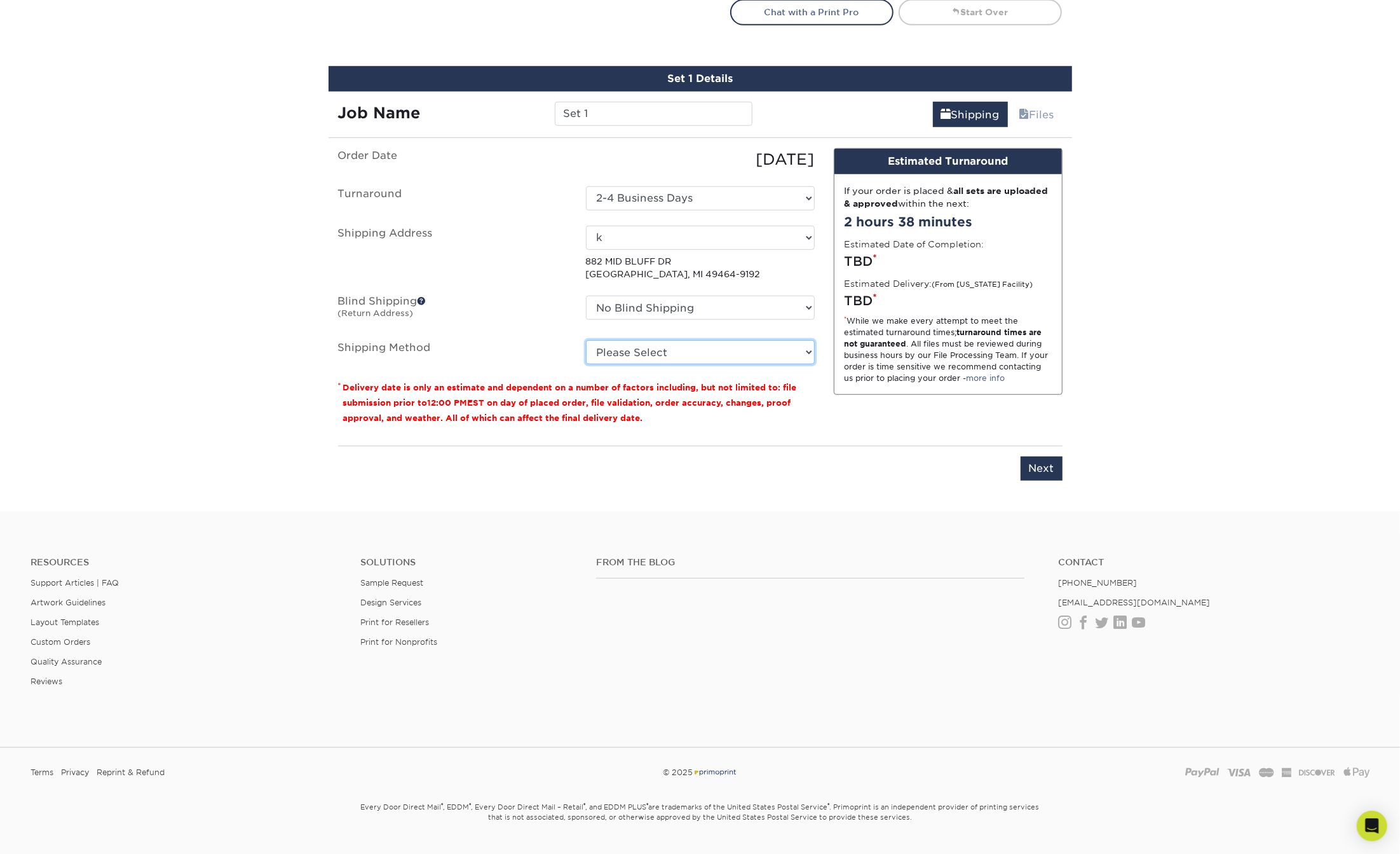
click at [657, 349] on select "Please Select Ground Shipping (+$7.84) 3 Day Shipping Service (+$20.04) 2 Day A…" at bounding box center [700, 352] width 229 height 24
select select "03"
click at [586, 340] on select "Please Select Ground Shipping (+$7.84) 3 Day Shipping Service (+$20.04) 2 Day A…" at bounding box center [700, 352] width 229 height 24
click at [1045, 478] on div "You've choosen mailing services! If you have a csv address list please upload i…" at bounding box center [701, 322] width 725 height 348
click at [1042, 471] on input "Next" at bounding box center [1041, 469] width 42 height 24
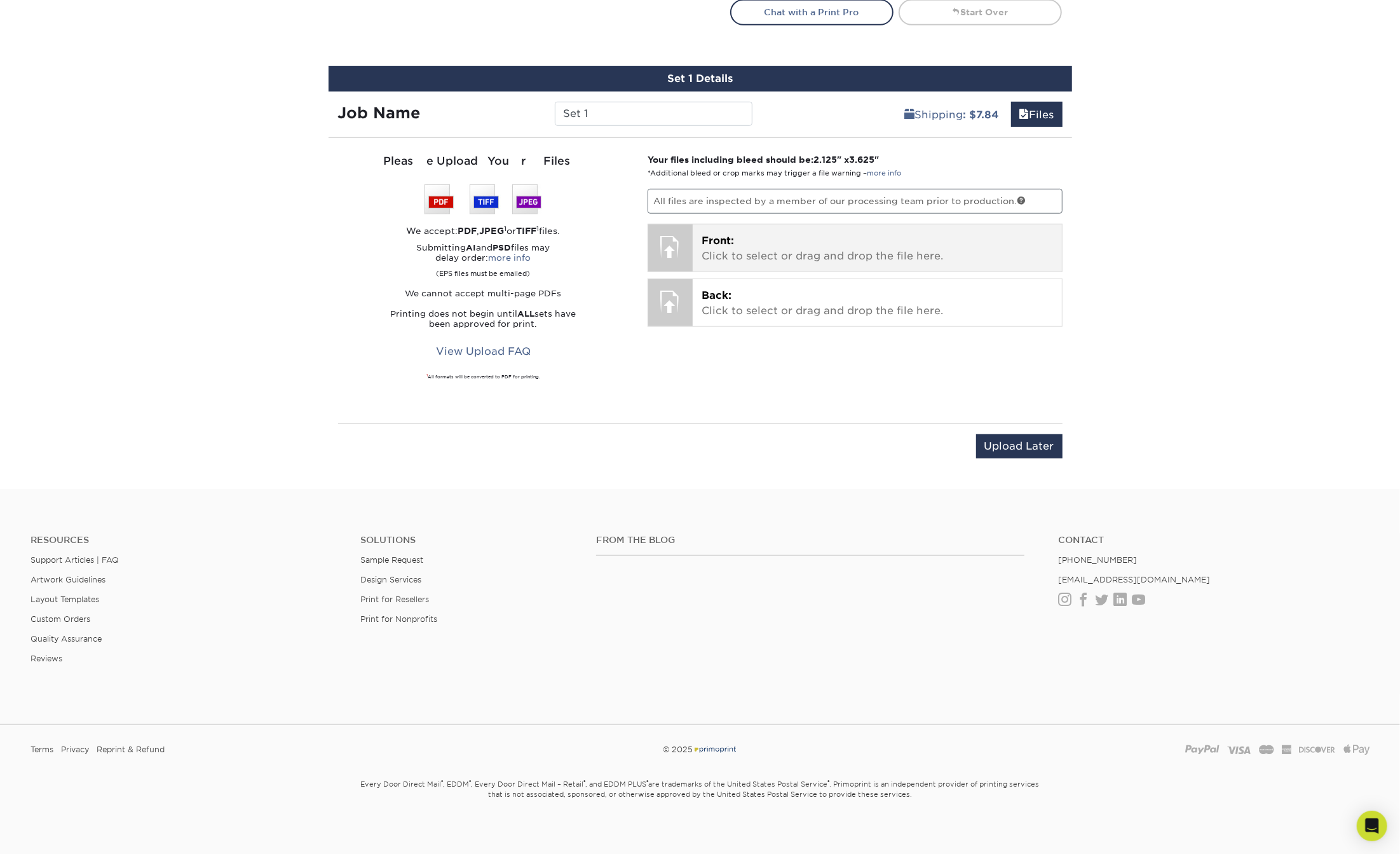
click at [823, 225] on div "Front: Click to select or drag and drop the file here. Choose file" at bounding box center [877, 248] width 369 height 47
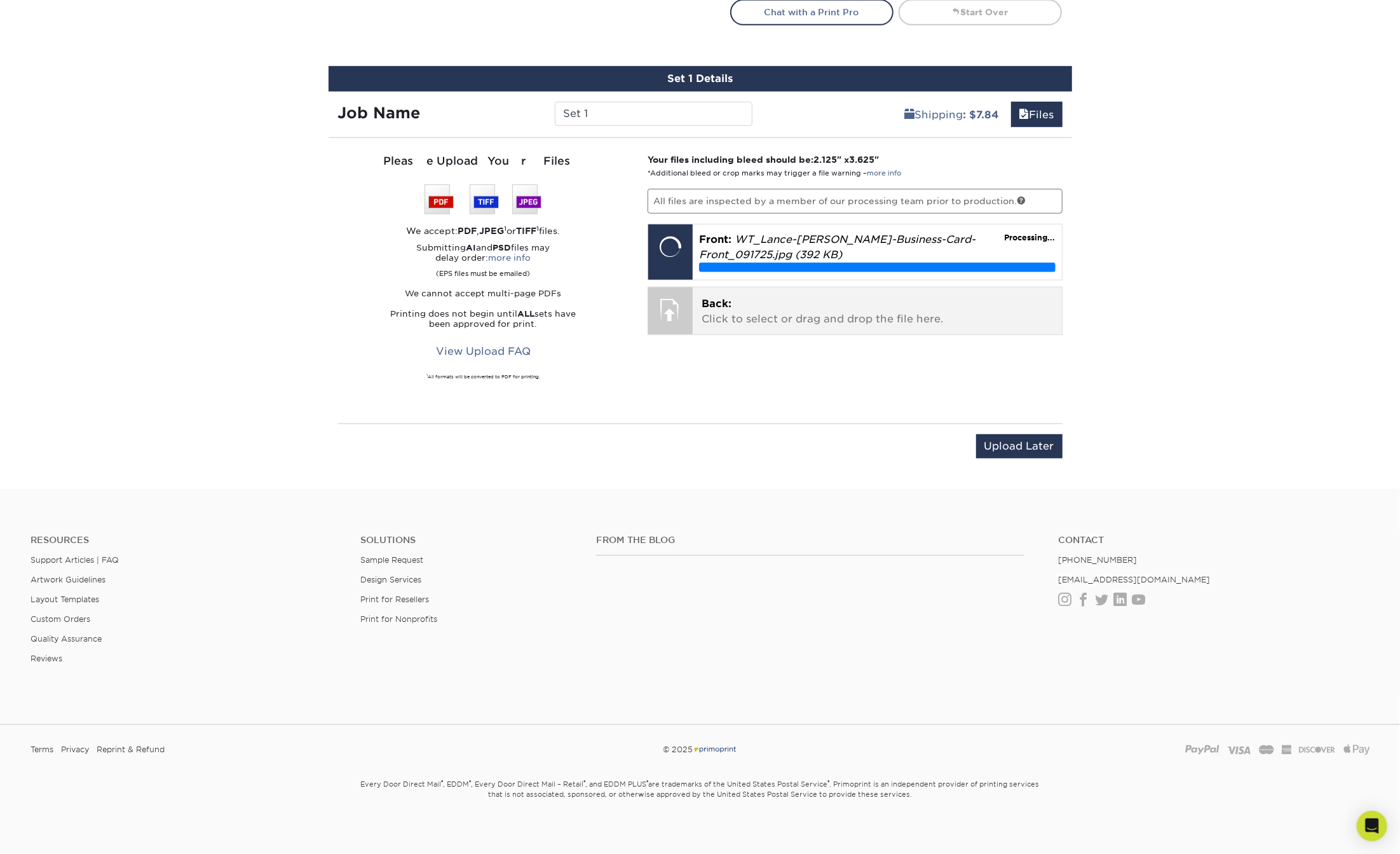
click at [726, 310] on p "Back: Click to select or drag and drop the file here." at bounding box center [877, 311] width 351 height 31
